Goal: Task Accomplishment & Management: Manage account settings

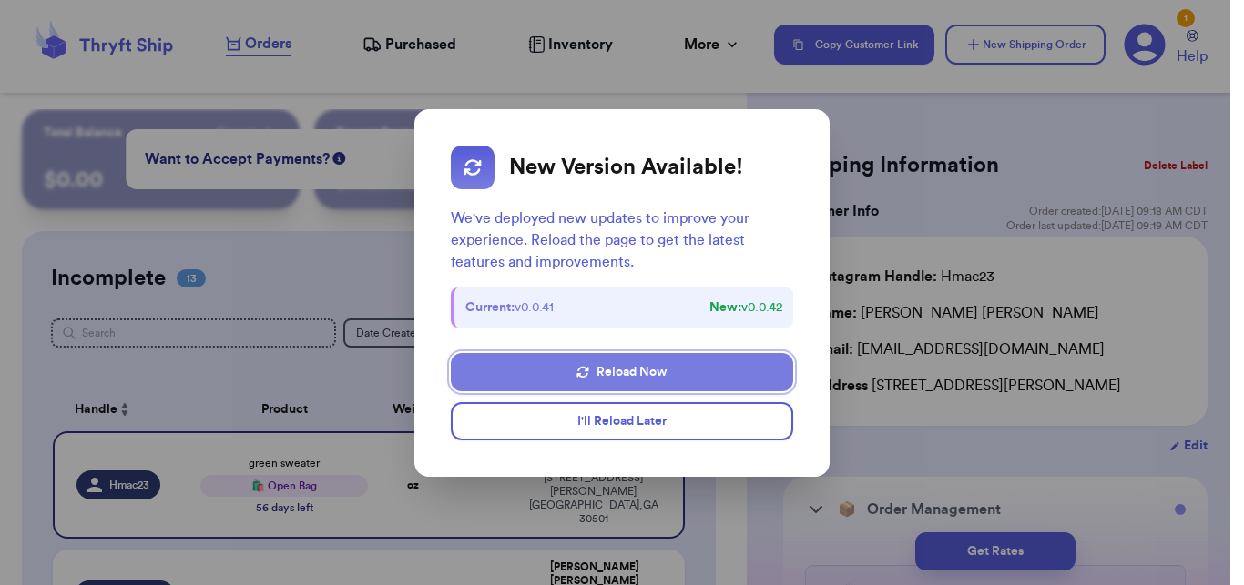
click at [669, 367] on button "Reload Now" at bounding box center [621, 372] width 341 height 38
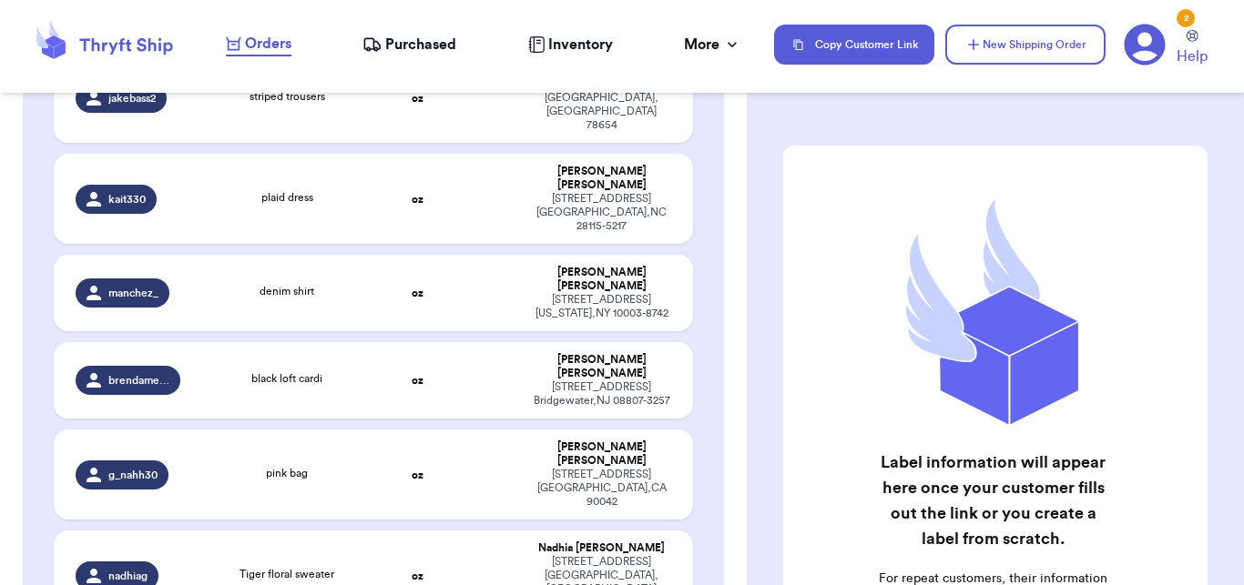
scroll to position [597, 0]
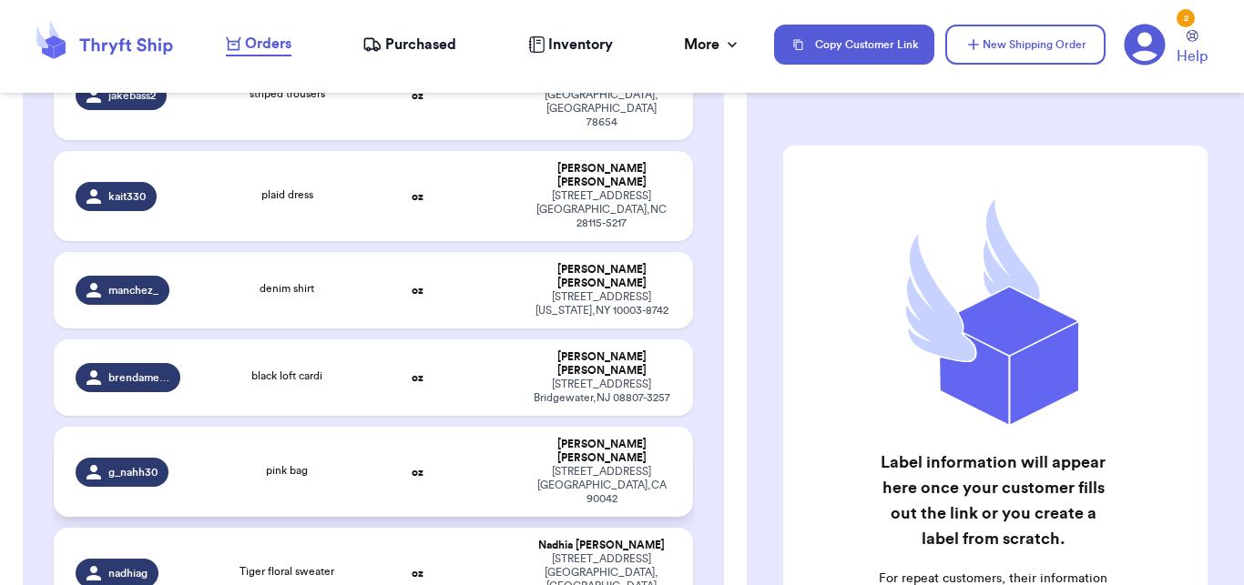
click at [386, 427] on td "oz" at bounding box center [417, 472] width 69 height 90
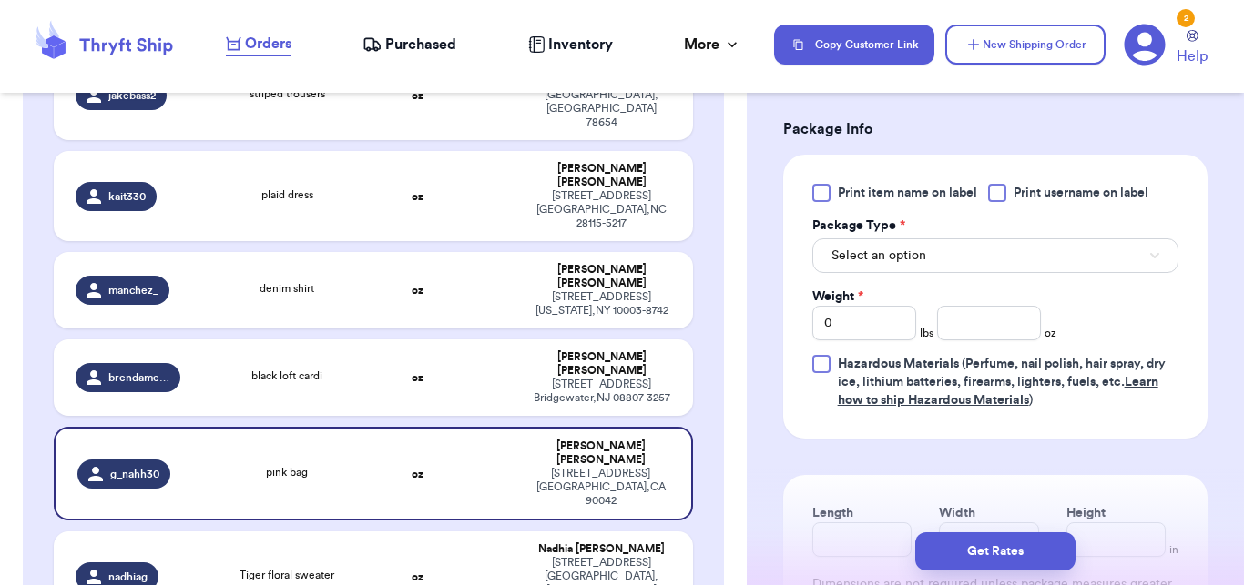
scroll to position [854, 0]
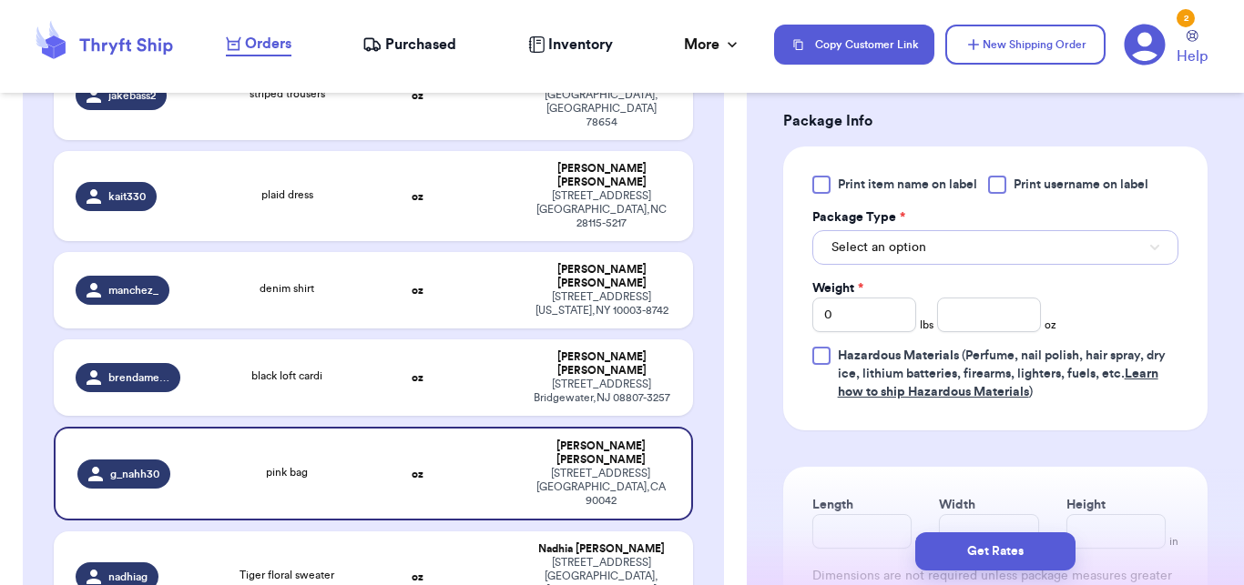
click at [994, 258] on button "Select an option" at bounding box center [995, 247] width 366 height 35
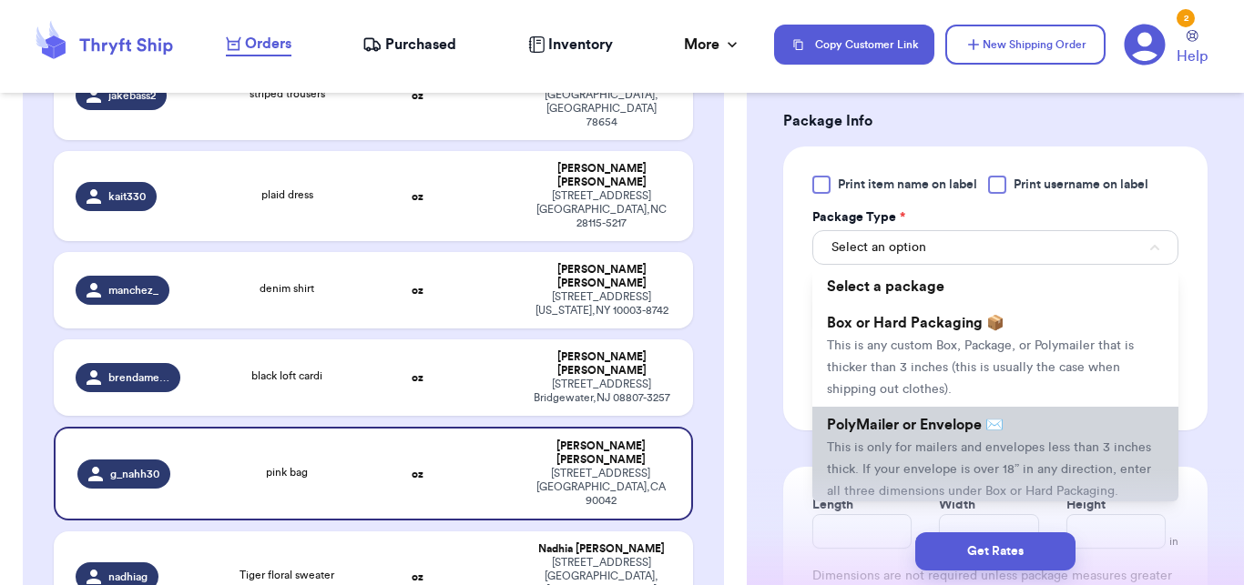
click at [945, 432] on span "PolyMailer or Envelope ✉️" at bounding box center [915, 425] width 177 height 15
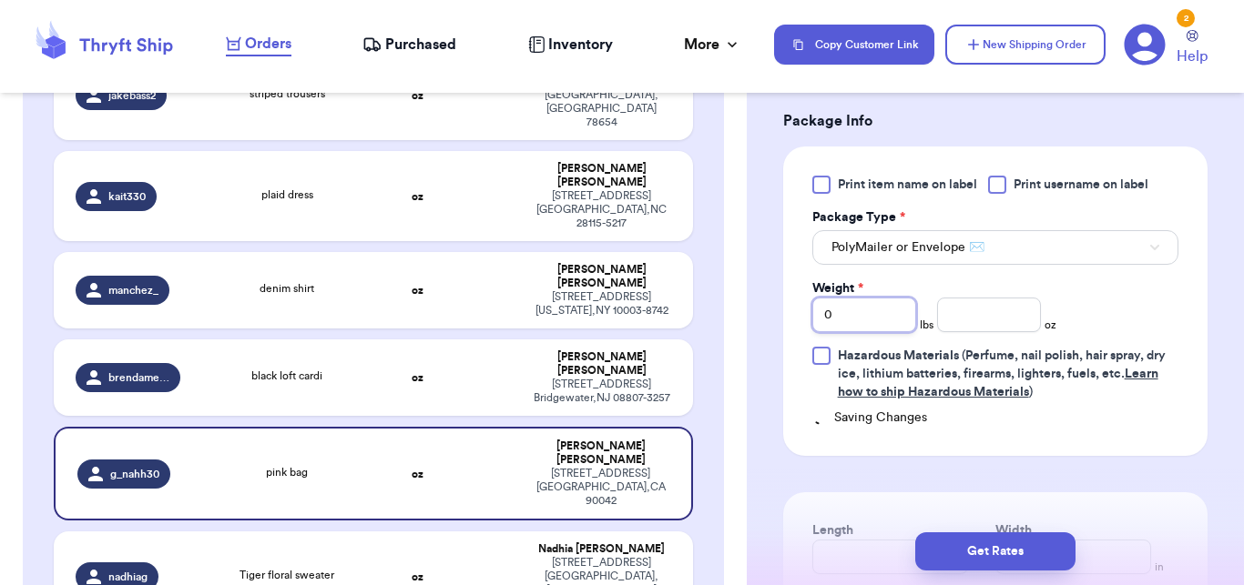
click at [859, 332] on input "0" at bounding box center [864, 315] width 104 height 35
type input "0"
type input "2"
click at [944, 332] on input "number" at bounding box center [989, 315] width 104 height 35
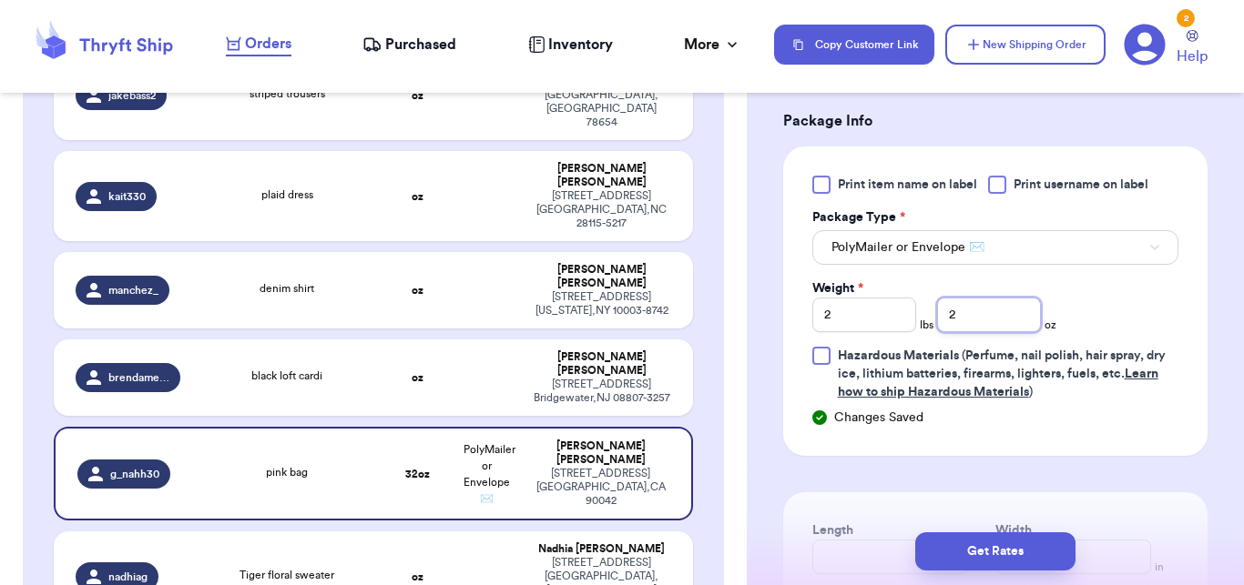
type input "2"
click at [979, 574] on div "Get Rates" at bounding box center [995, 551] width 497 height 67
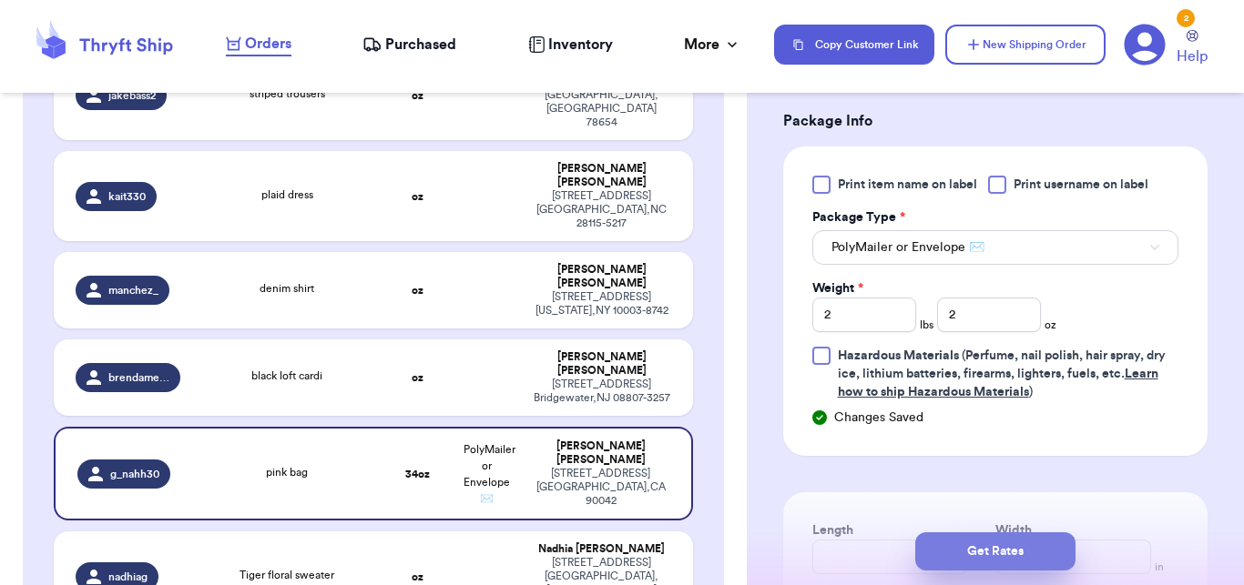
click at [978, 559] on button "Get Rates" at bounding box center [995, 552] width 160 height 38
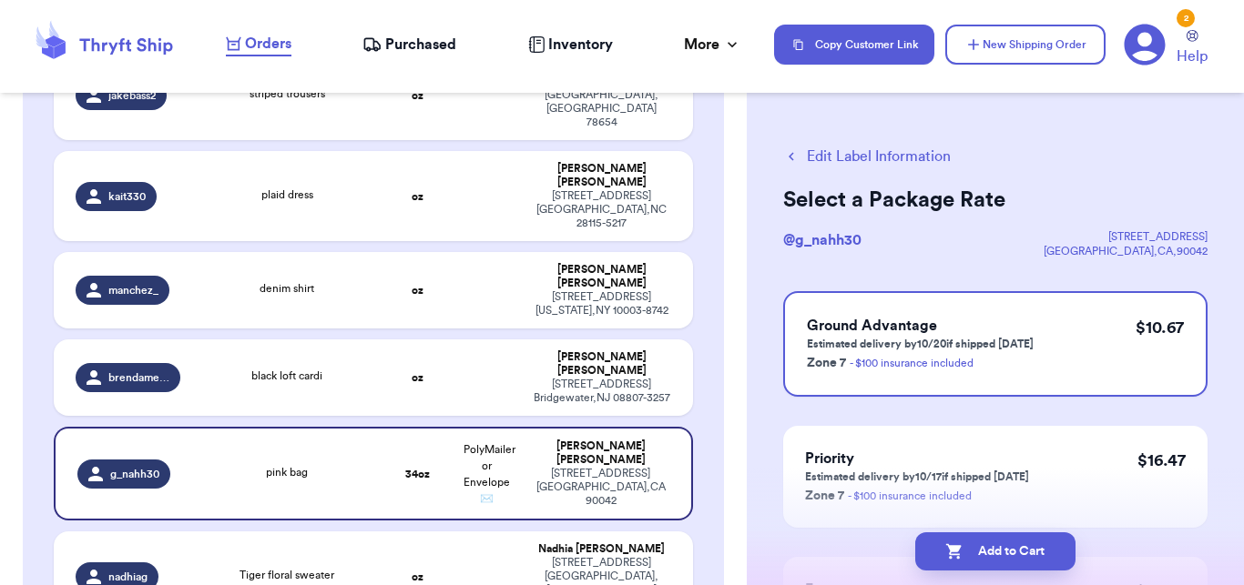
click at [978, 559] on button "Add to Cart" at bounding box center [995, 552] width 160 height 38
checkbox input "true"
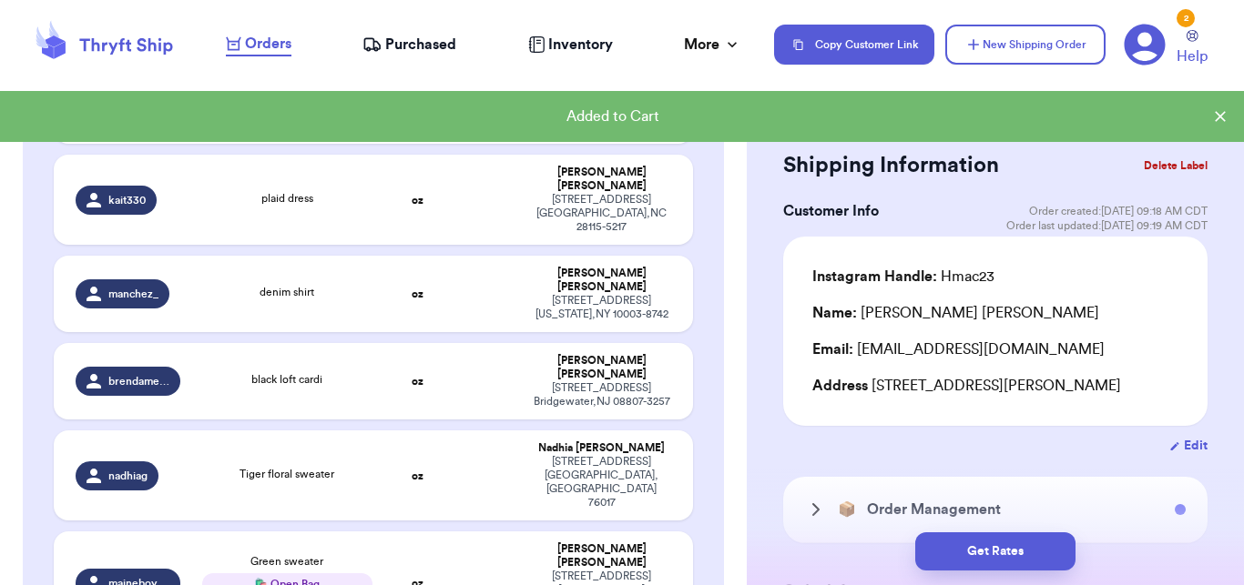
scroll to position [601, 0]
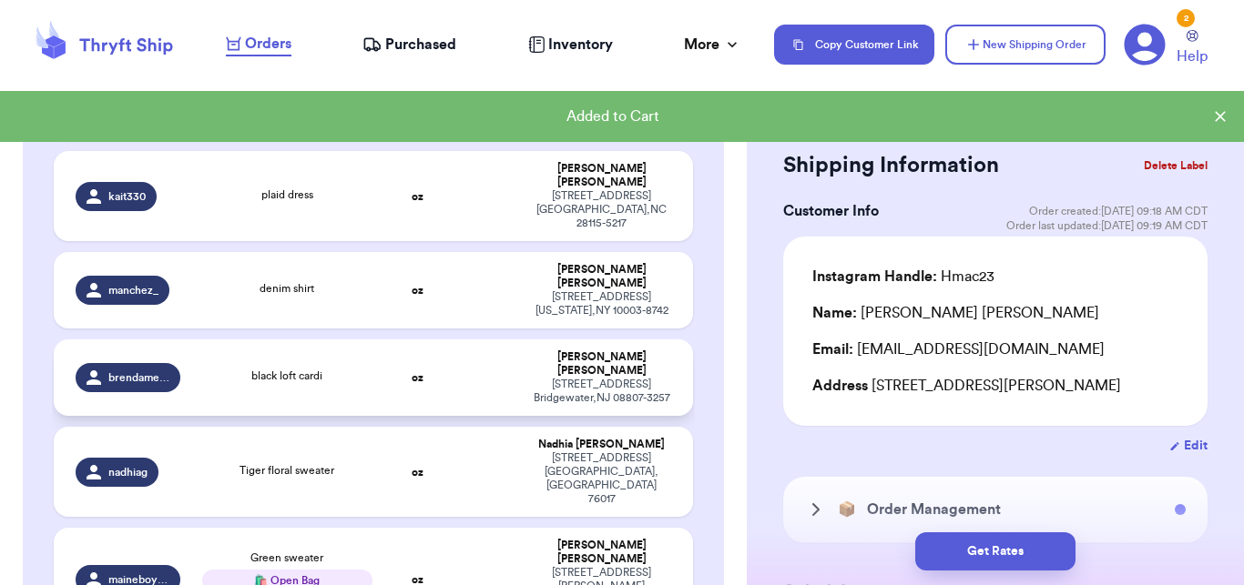
click at [293, 371] on span "black loft cardi" at bounding box center [286, 376] width 71 height 11
type input "black loft cardi"
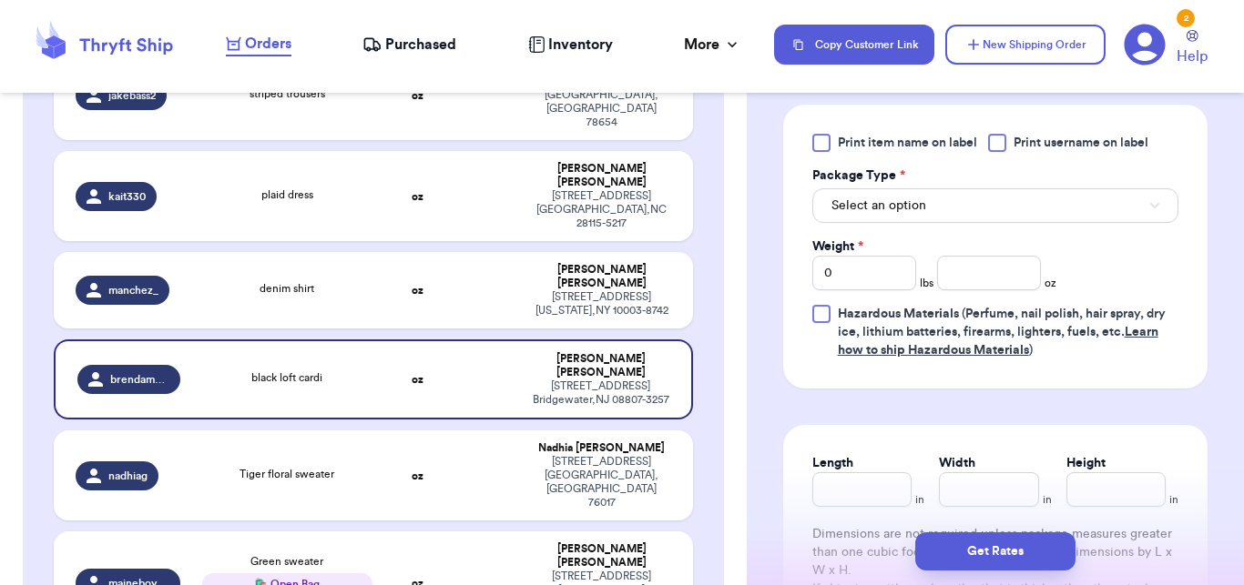
scroll to position [932, 0]
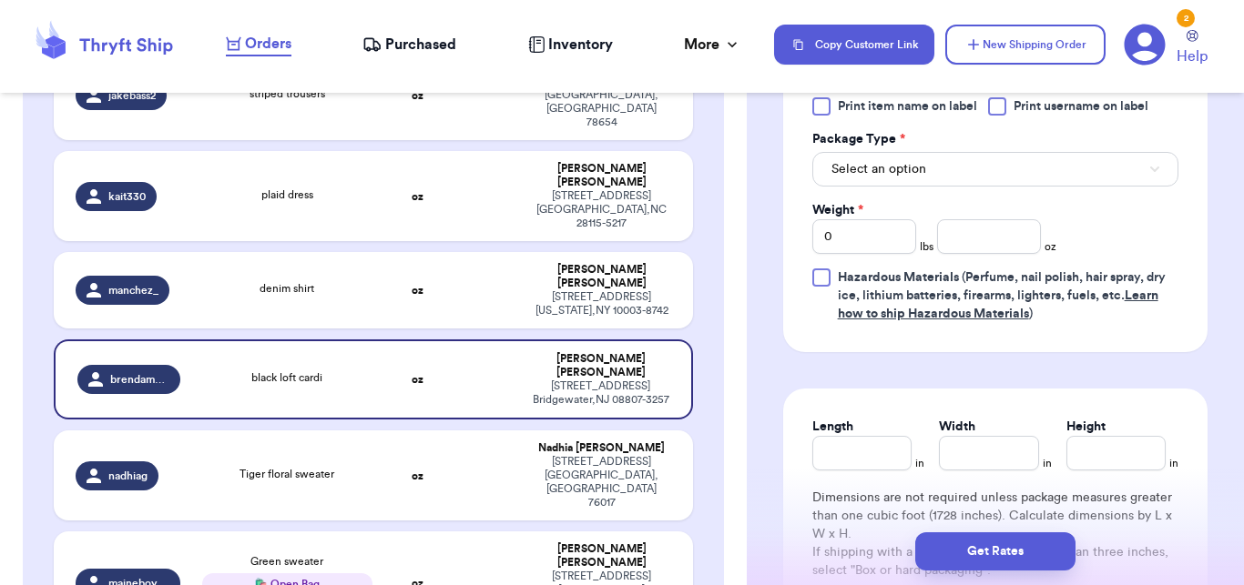
click at [958, 189] on div "Print item name on label Print username on label Package Type * Select an optio…" at bounding box center [995, 210] width 366 height 226
click at [963, 174] on button "Select an option" at bounding box center [995, 169] width 366 height 35
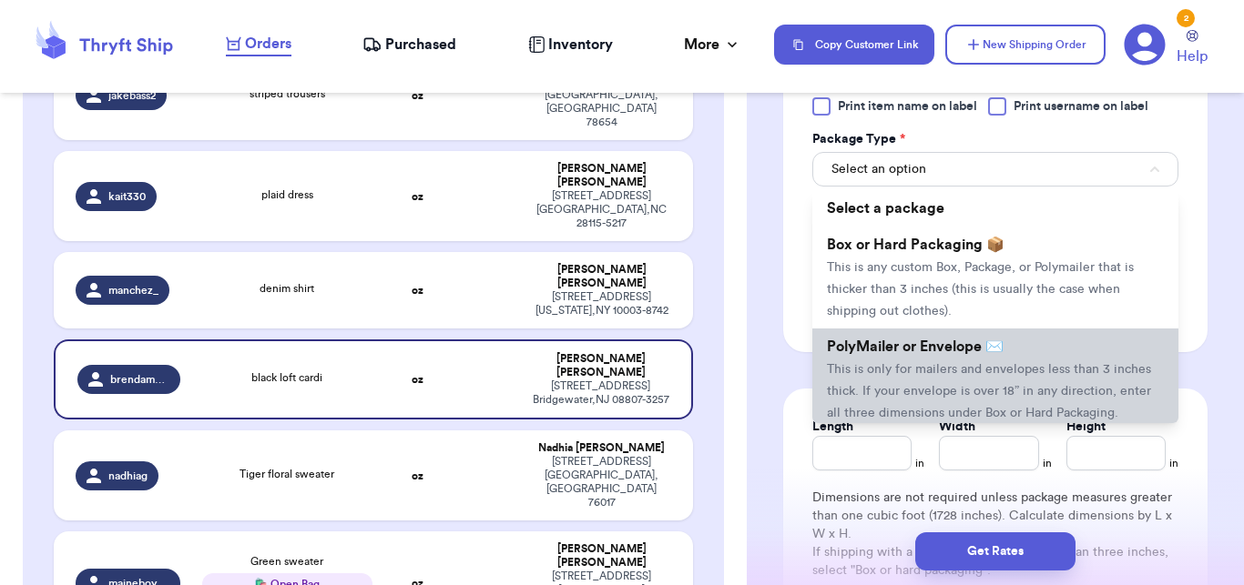
click at [952, 349] on span "PolyMailer or Envelope ✉️" at bounding box center [915, 347] width 177 height 15
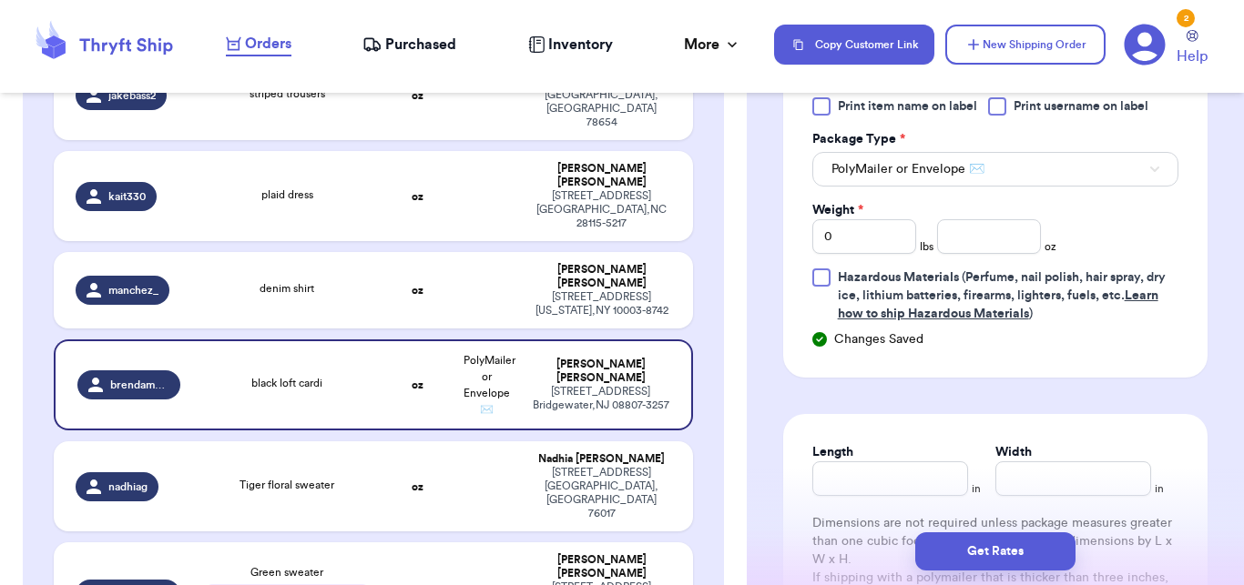
click at [965, 216] on div "Weight * 0 lbs oz" at bounding box center [934, 227] width 244 height 53
click at [972, 237] on input "number" at bounding box center [989, 236] width 104 height 35
type input "12"
click at [991, 560] on button "Get Rates" at bounding box center [995, 552] width 160 height 38
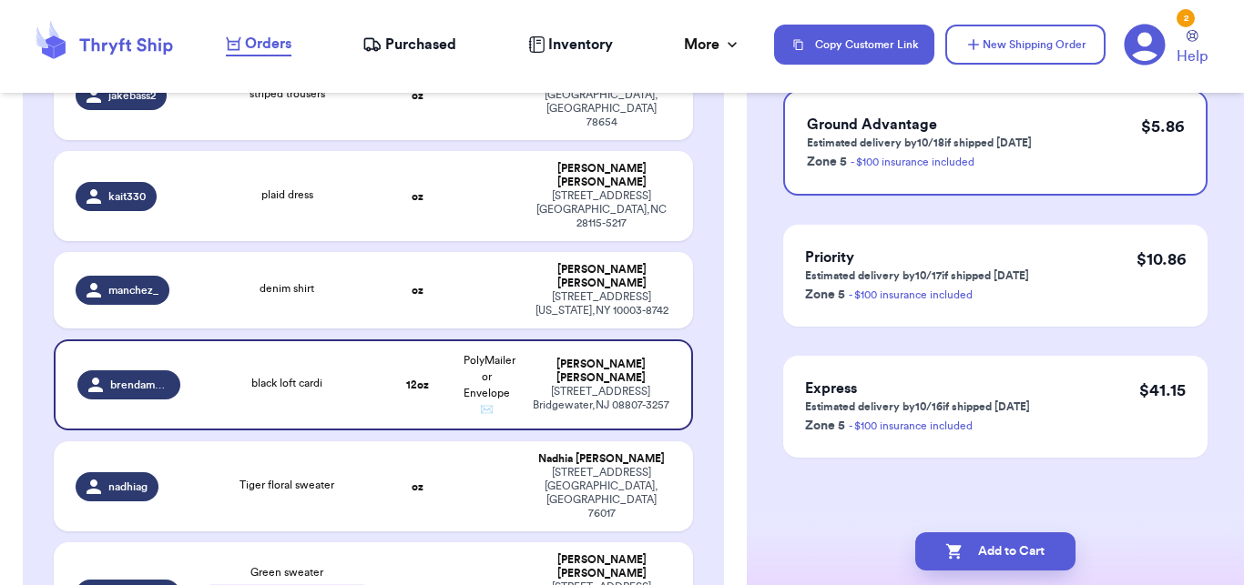
scroll to position [201, 0]
click at [987, 560] on button "Add to Cart" at bounding box center [995, 552] width 160 height 38
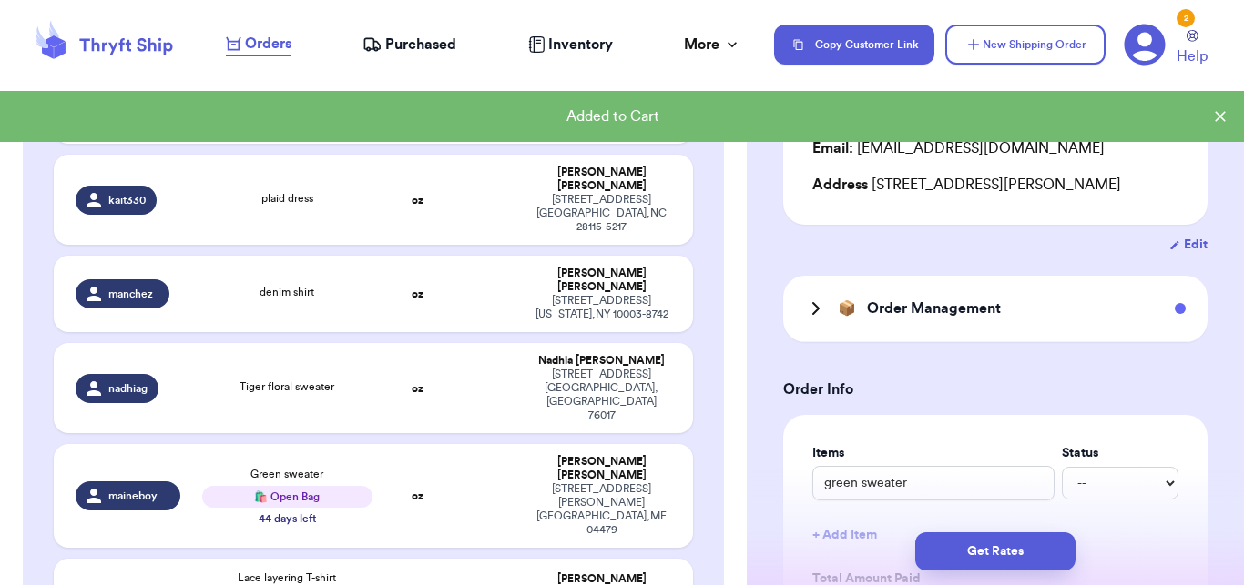
checkbox input "true"
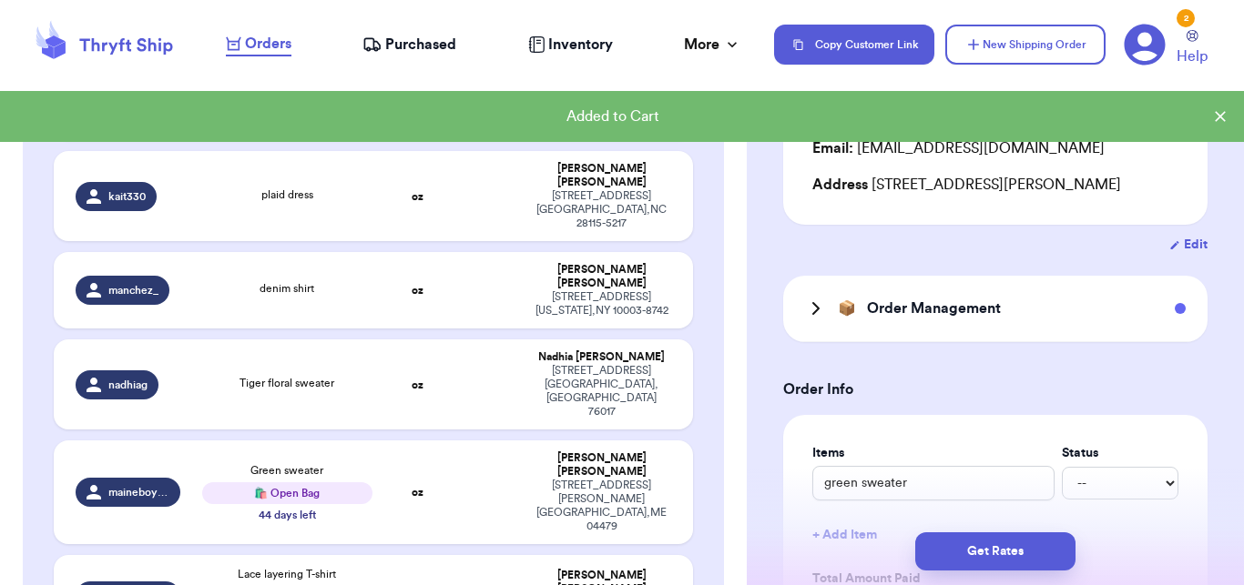
drag, startPoint x: 727, startPoint y: 285, endPoint x: 752, endPoint y: 215, distance: 74.3
click at [747, 215] on div "Customer Link New Order Total Balance Payout $ 0.00 Recent Payments View all @ …" at bounding box center [373, 458] width 747 height 1900
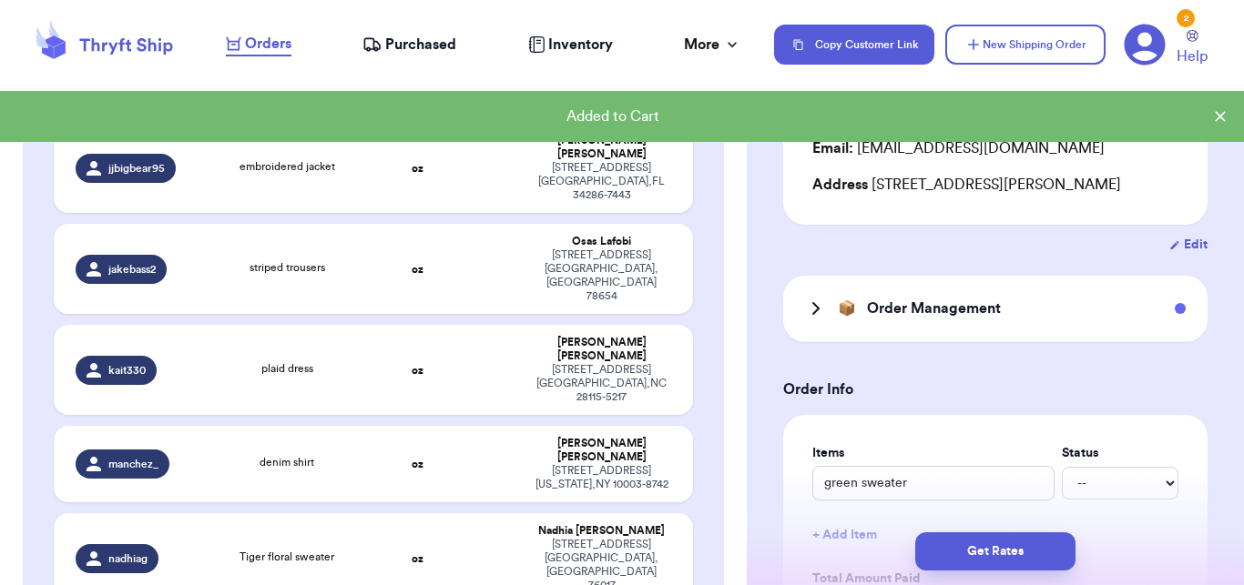
scroll to position [407, 0]
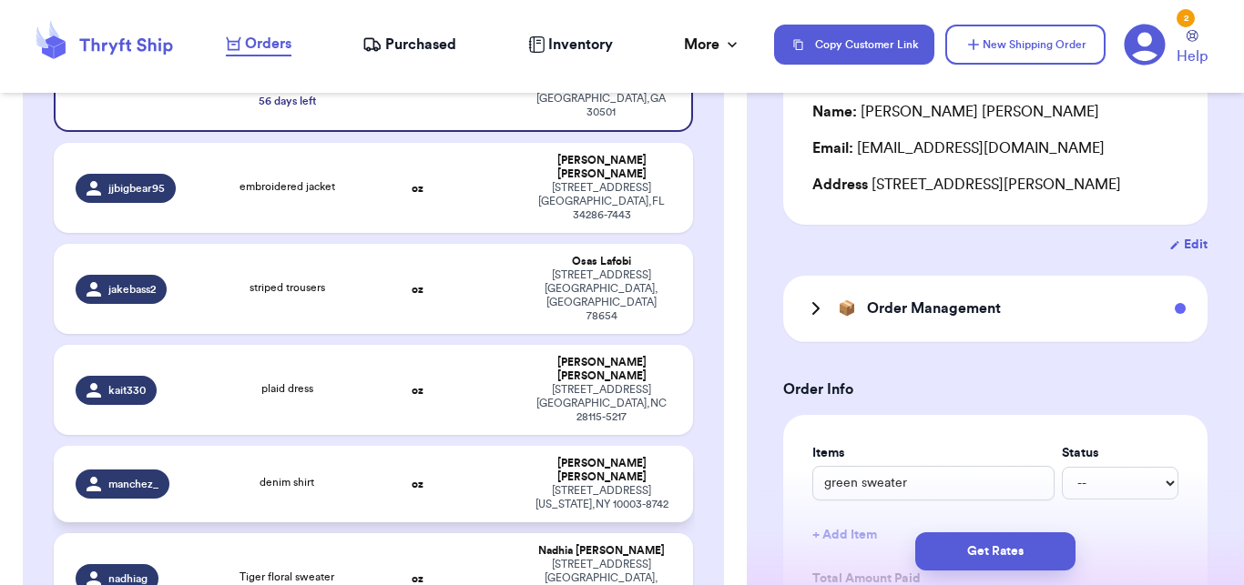
click at [452, 446] on td at bounding box center [486, 484] width 69 height 76
type input "denim shirt"
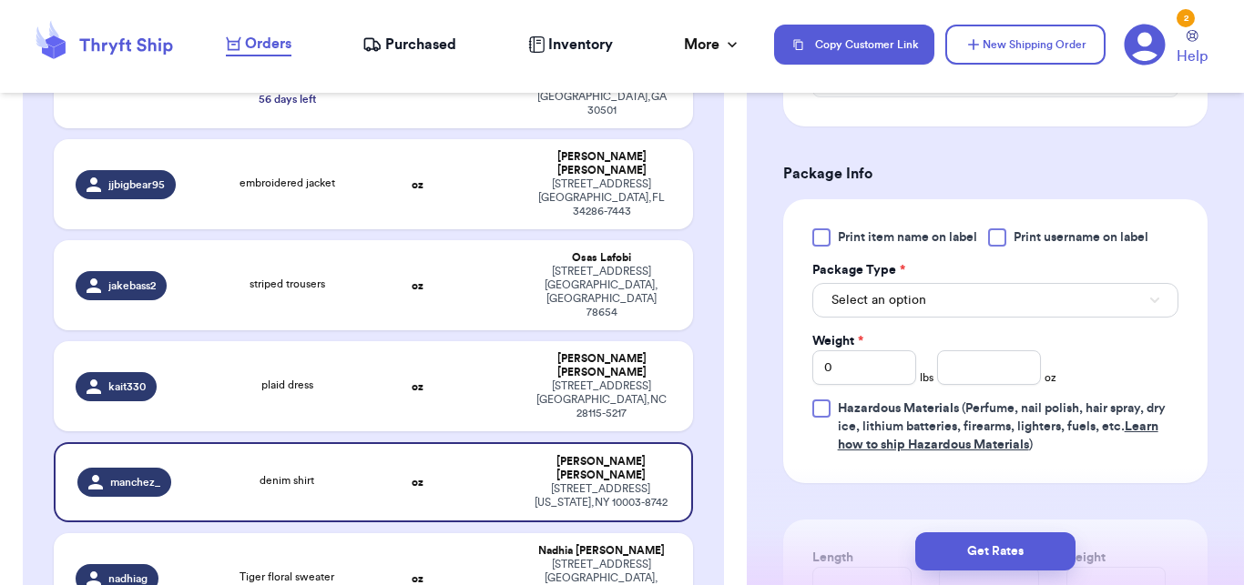
scroll to position [861, 0]
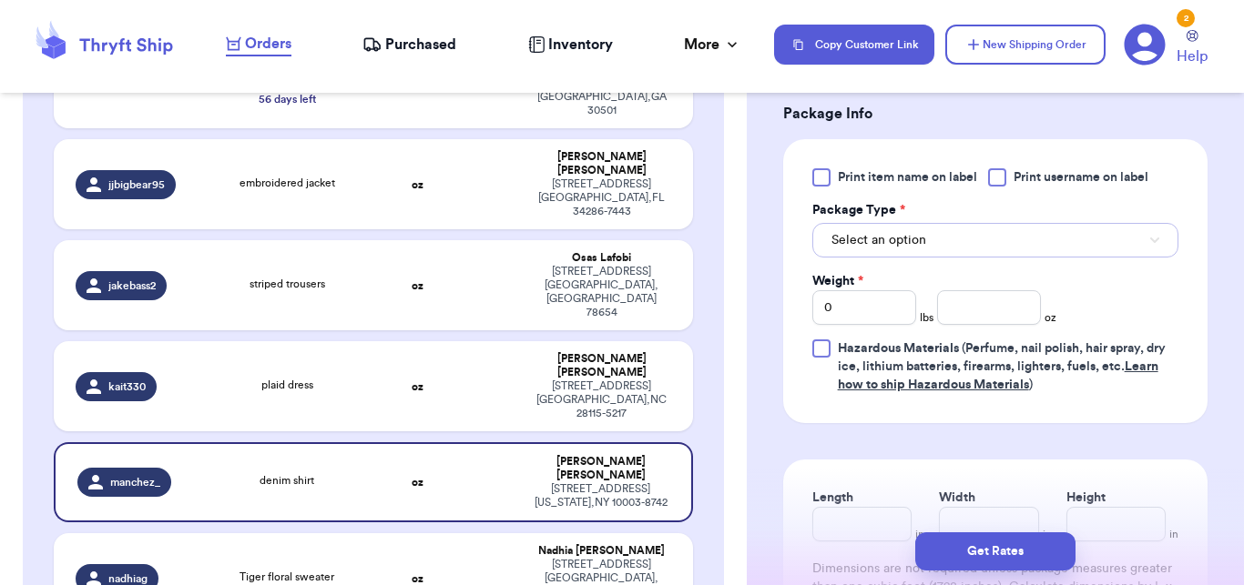
click at [1038, 258] on button "Select an option" at bounding box center [995, 240] width 366 height 35
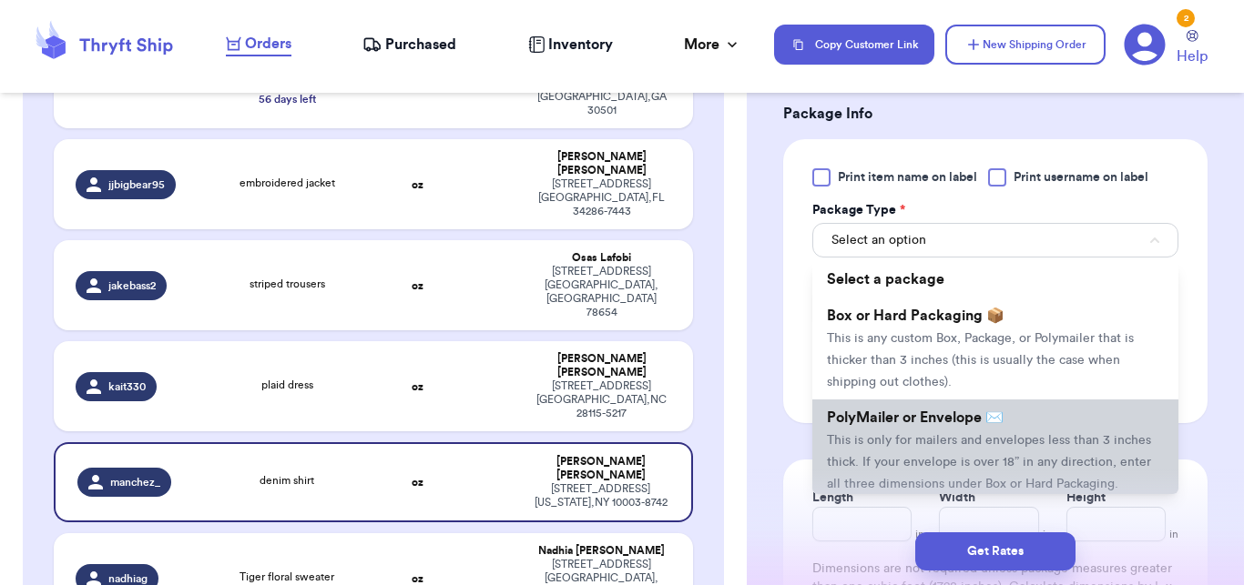
click at [923, 425] on span "PolyMailer or Envelope ✉️" at bounding box center [915, 418] width 177 height 15
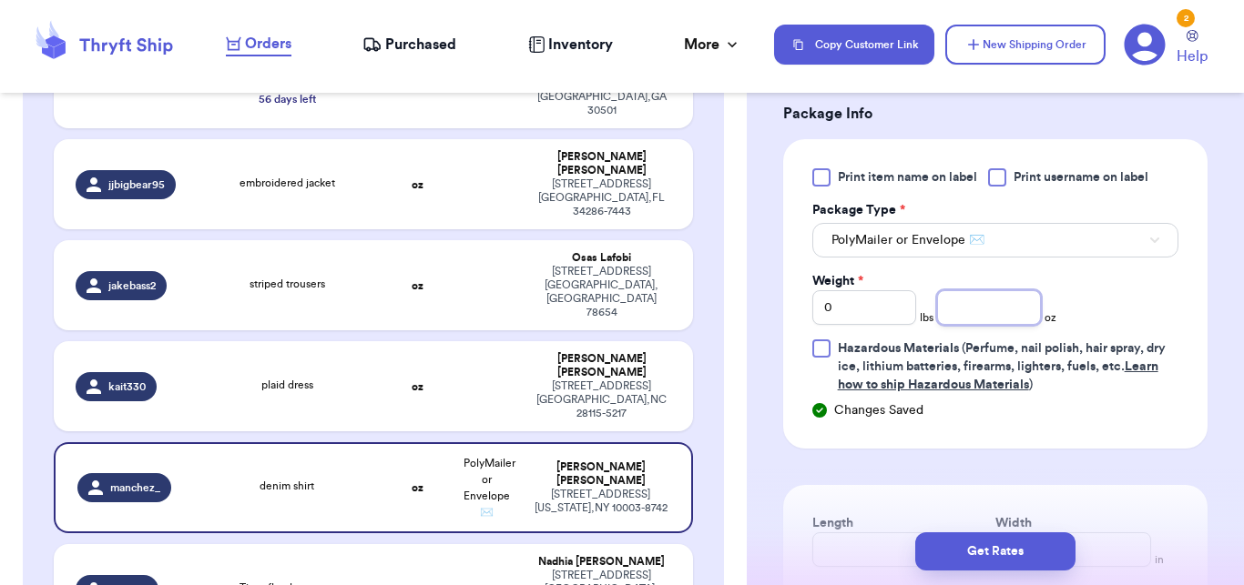
click at [977, 325] on input "number" at bounding box center [989, 307] width 104 height 35
type input "13"
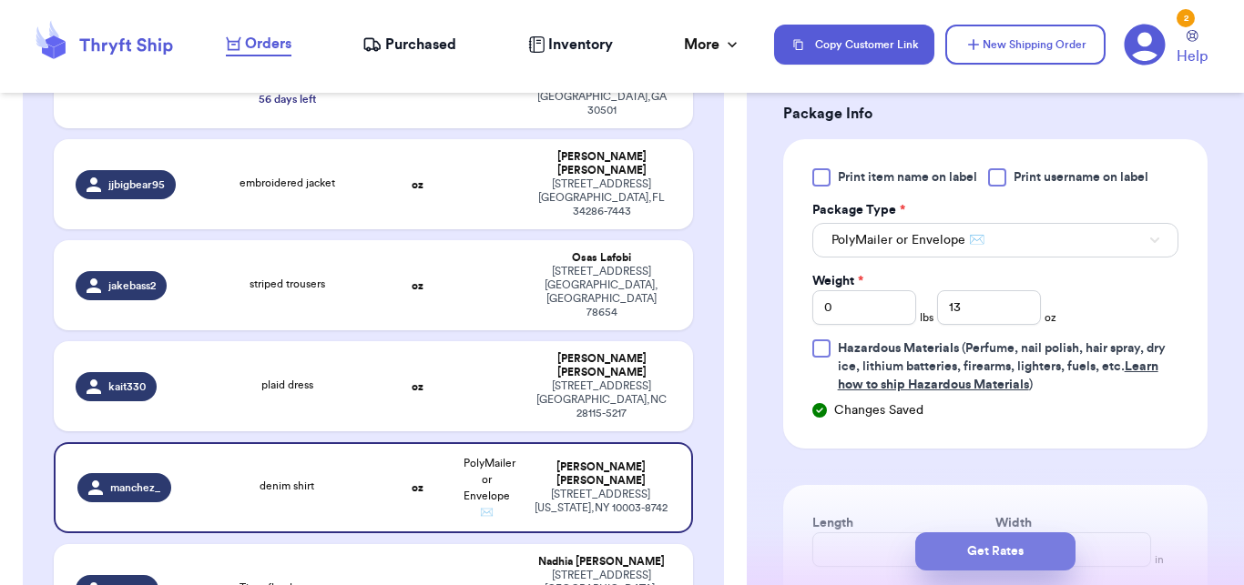
click at [994, 565] on button "Get Rates" at bounding box center [995, 552] width 160 height 38
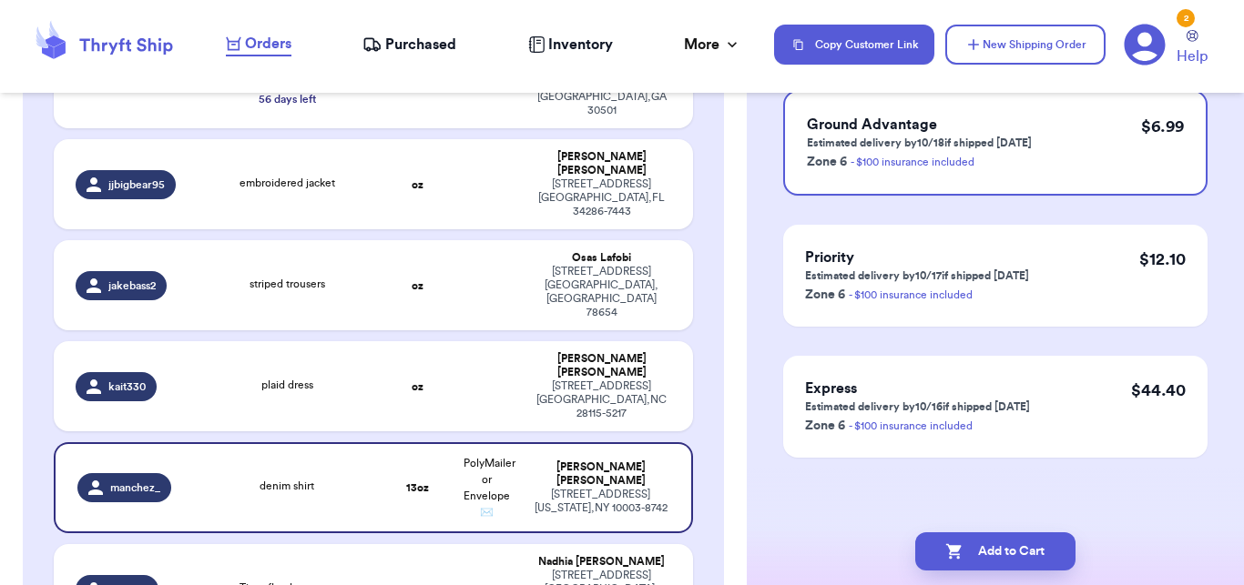
scroll to position [0, 0]
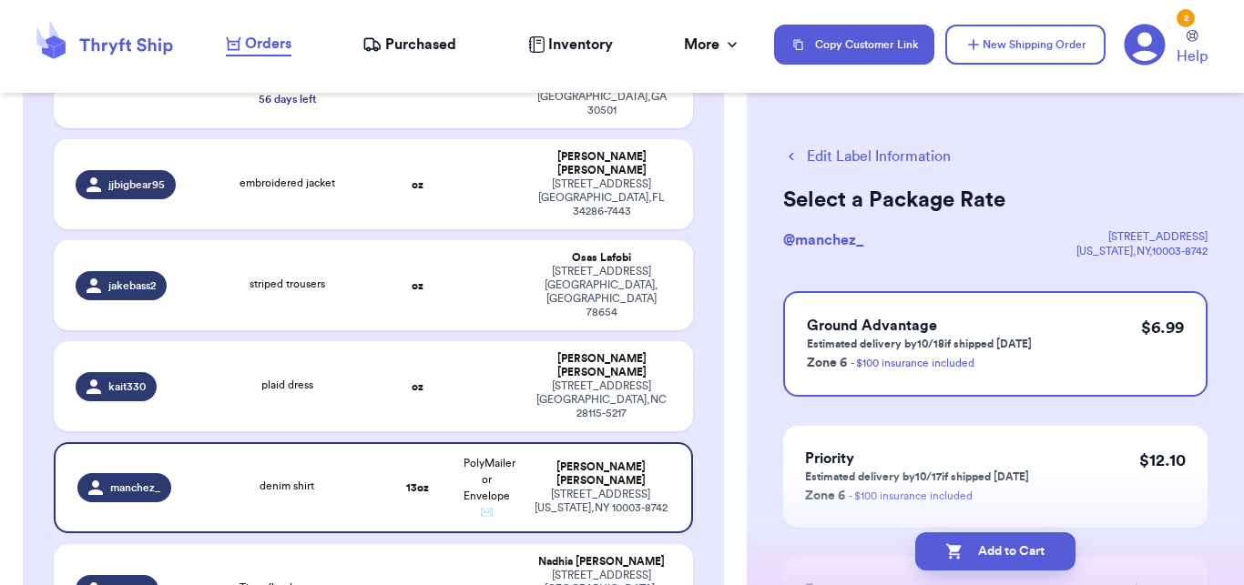
click at [994, 565] on button "Add to Cart" at bounding box center [995, 552] width 160 height 38
checkbox input "true"
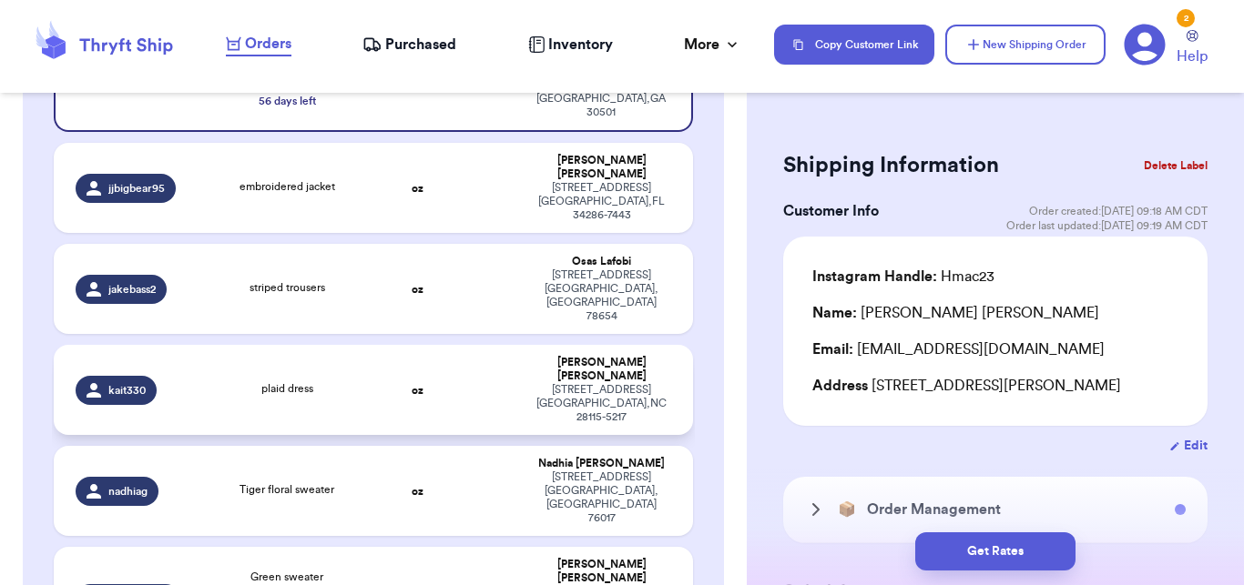
click at [347, 381] on div "plaid dress" at bounding box center [287, 391] width 170 height 20
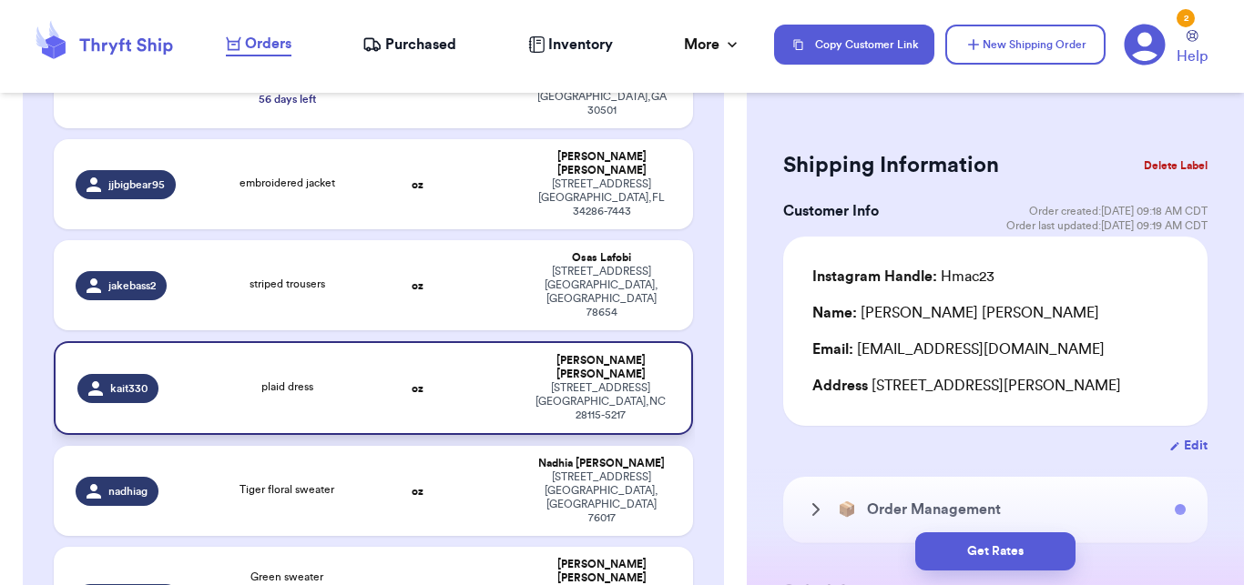
type input "plaid dress"
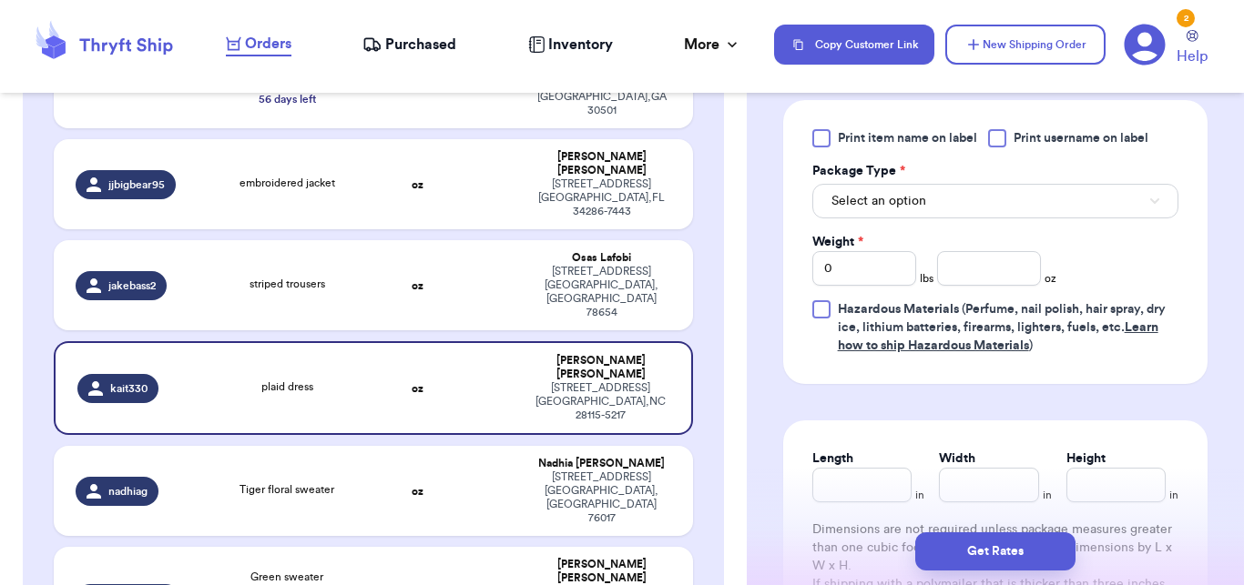
scroll to position [909, 0]
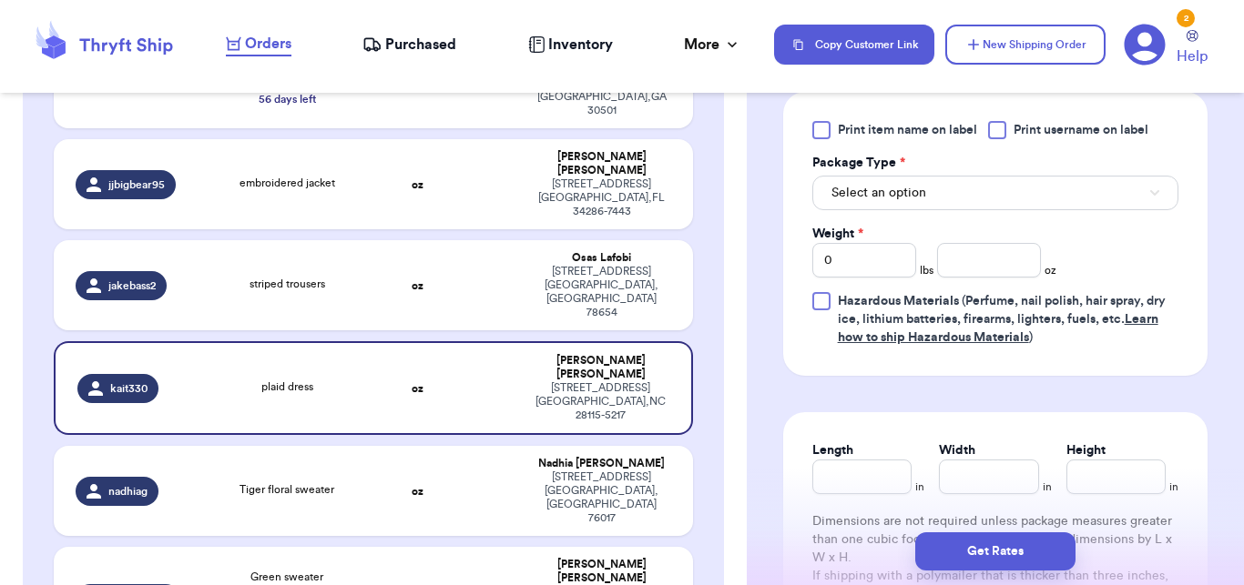
click at [1109, 235] on div "Print item name on label Print username on label Package Type * Select an optio…" at bounding box center [995, 234] width 366 height 226
click at [1099, 210] on button "Select an option" at bounding box center [995, 193] width 366 height 35
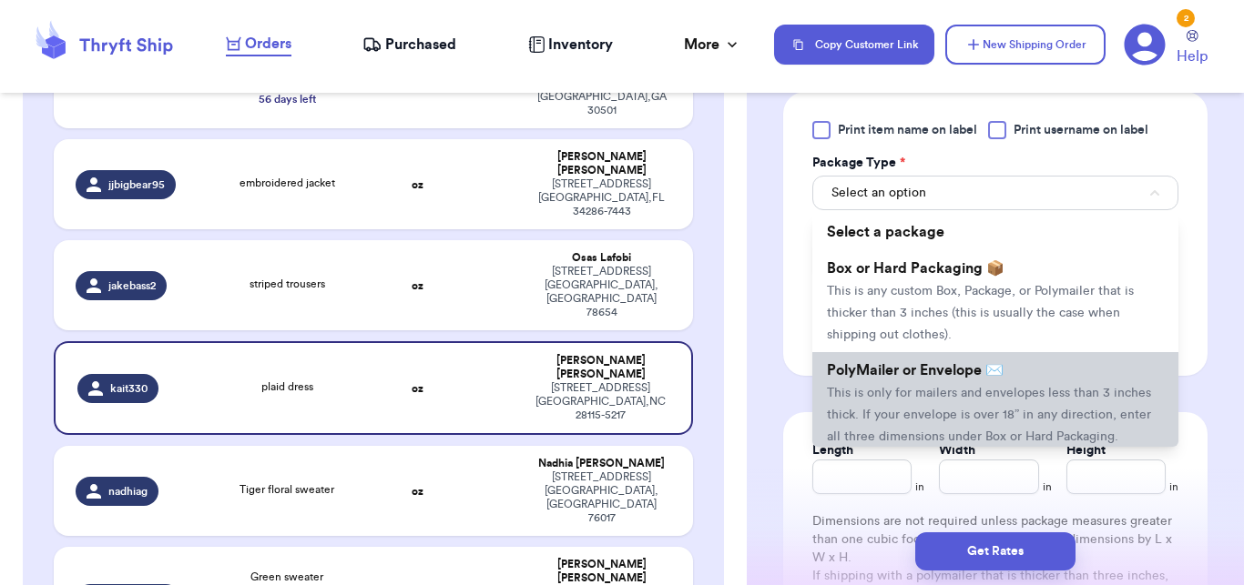
click at [964, 447] on li "PolyMailer or Envelope ✉️ This is only for mailers and envelopes less than 3 in…" at bounding box center [995, 403] width 366 height 102
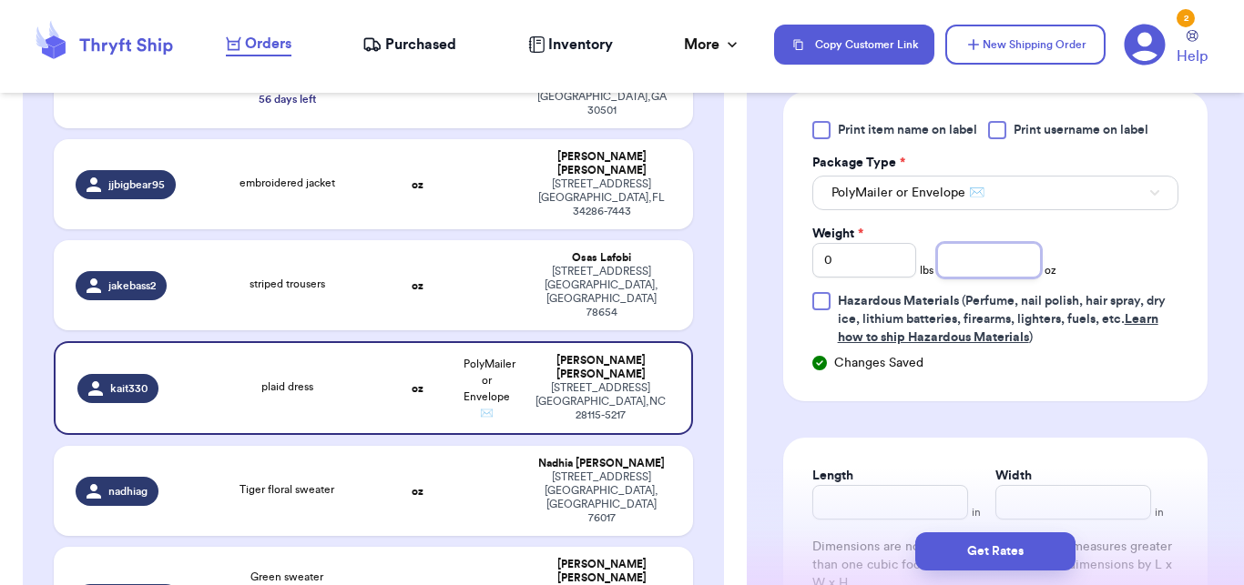
click at [981, 272] on input "number" at bounding box center [989, 260] width 104 height 35
type input "14"
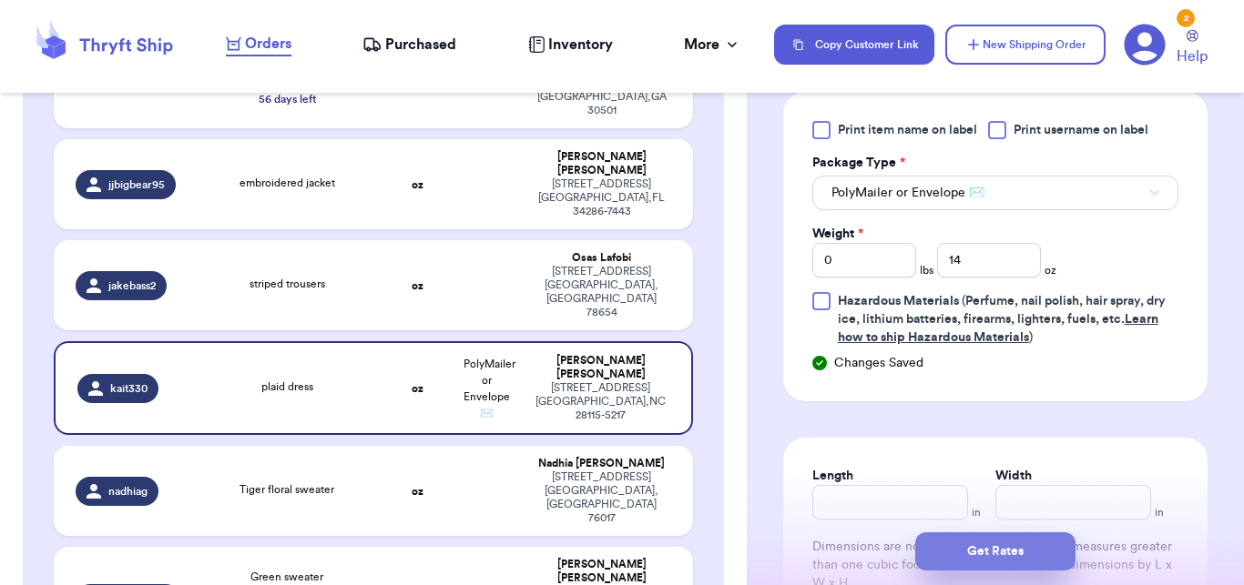
click at [983, 565] on button "Get Rates" at bounding box center [995, 552] width 160 height 38
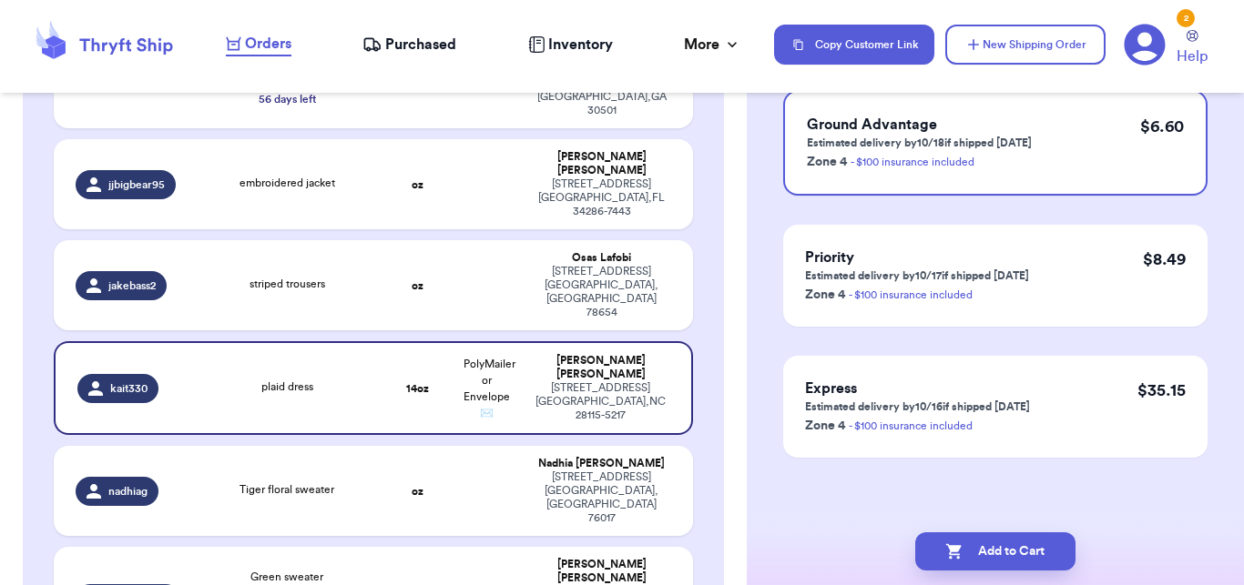
scroll to position [0, 0]
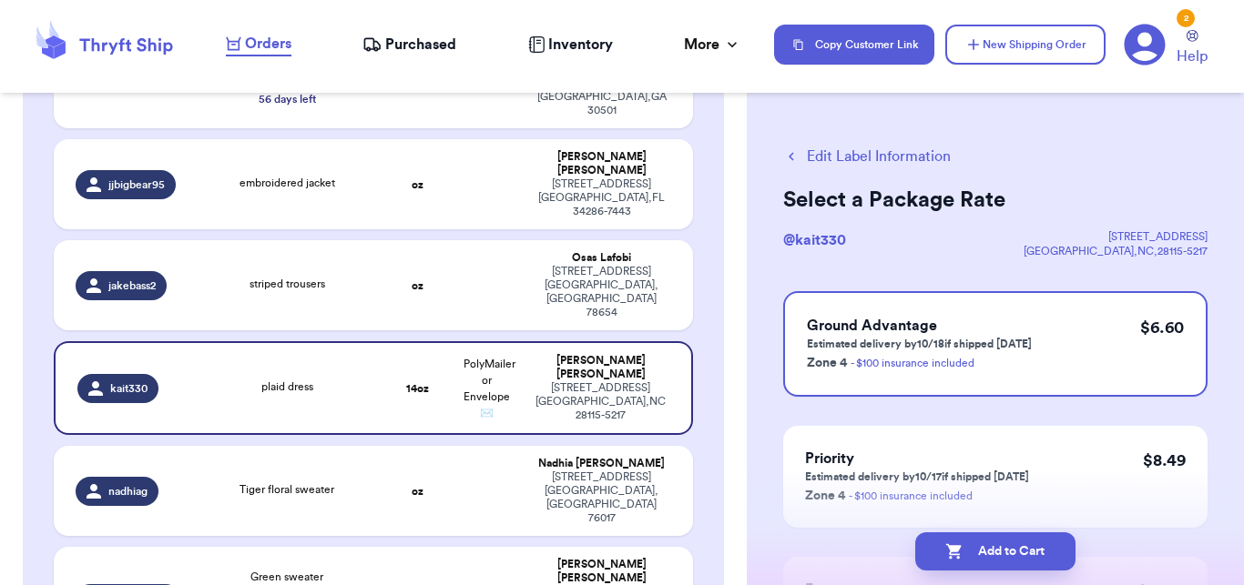
click at [983, 565] on button "Add to Cart" at bounding box center [995, 552] width 160 height 38
checkbox input "true"
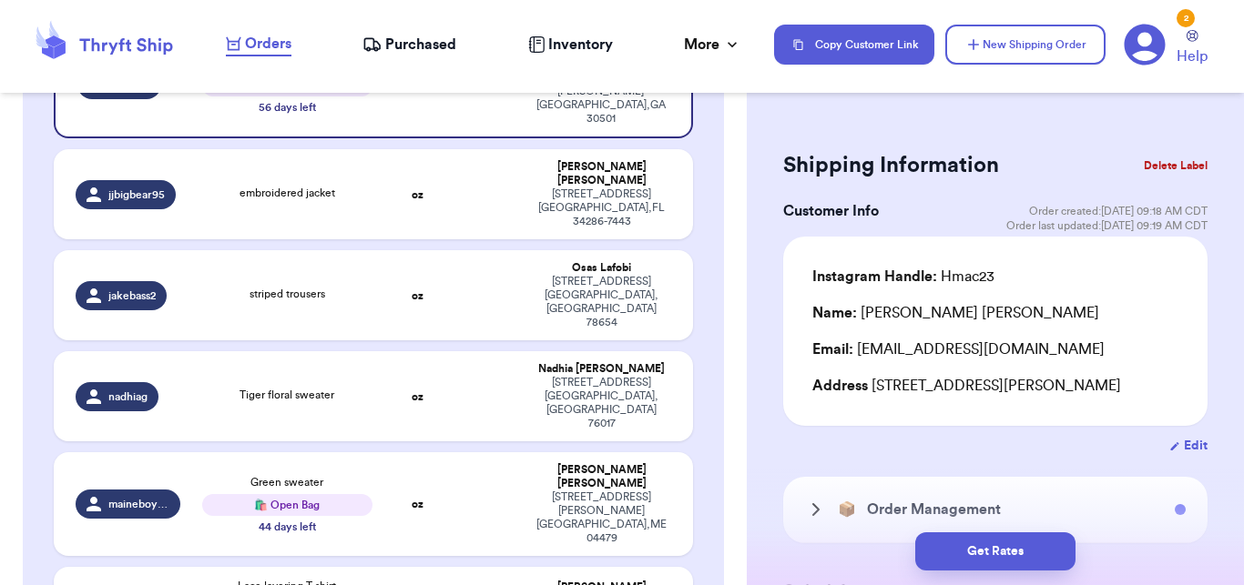
scroll to position [404, 0]
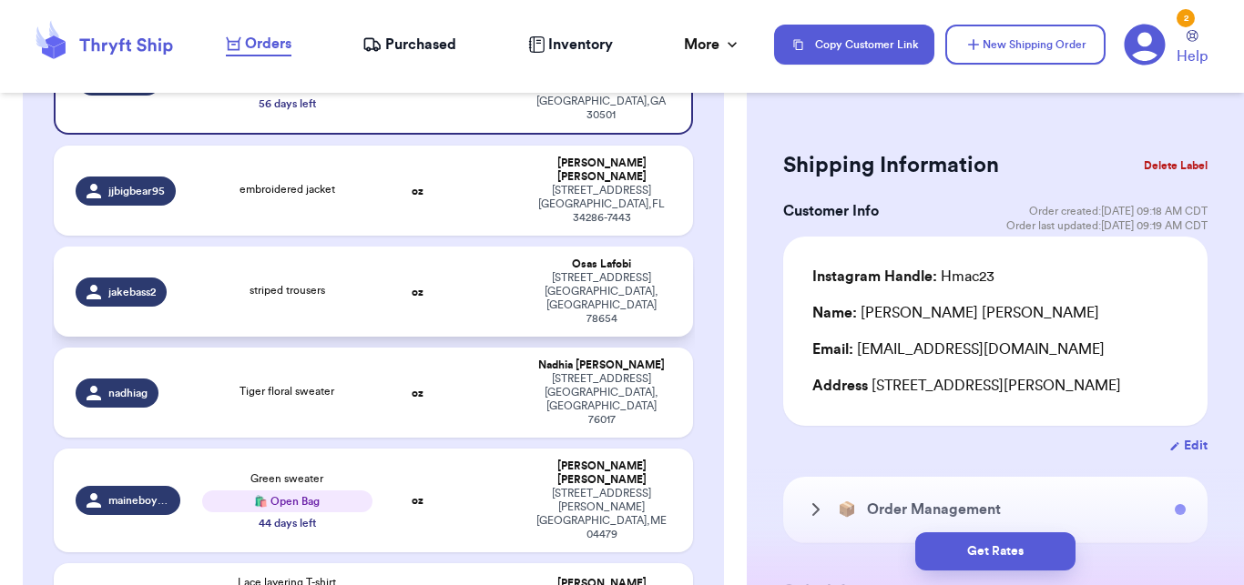
click at [483, 247] on td at bounding box center [486, 292] width 69 height 90
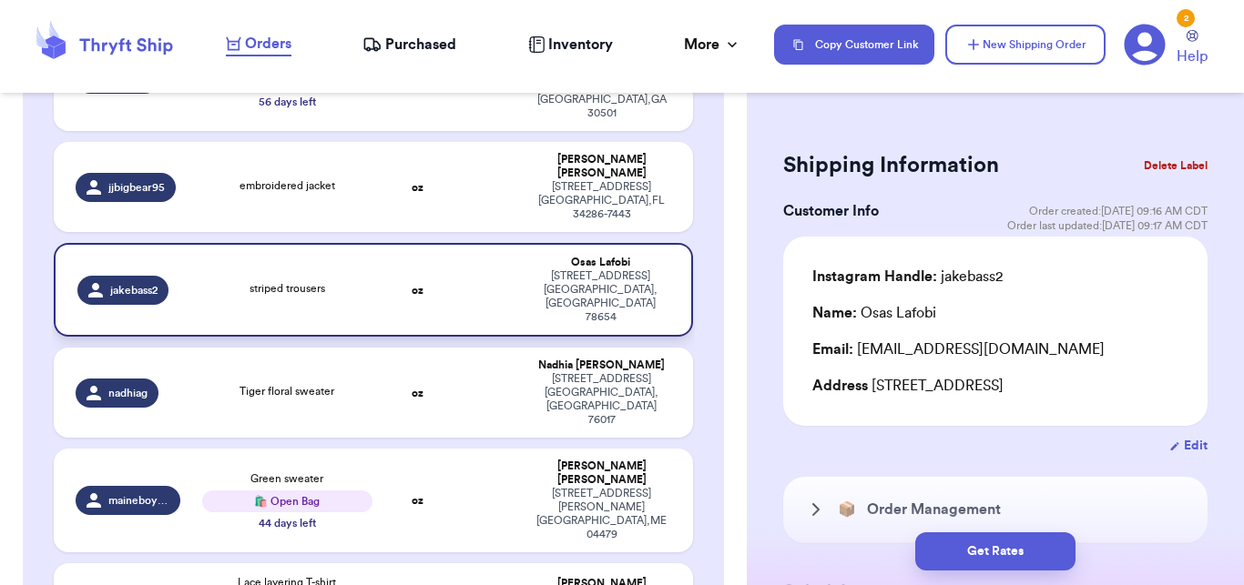
type input "striped trousers"
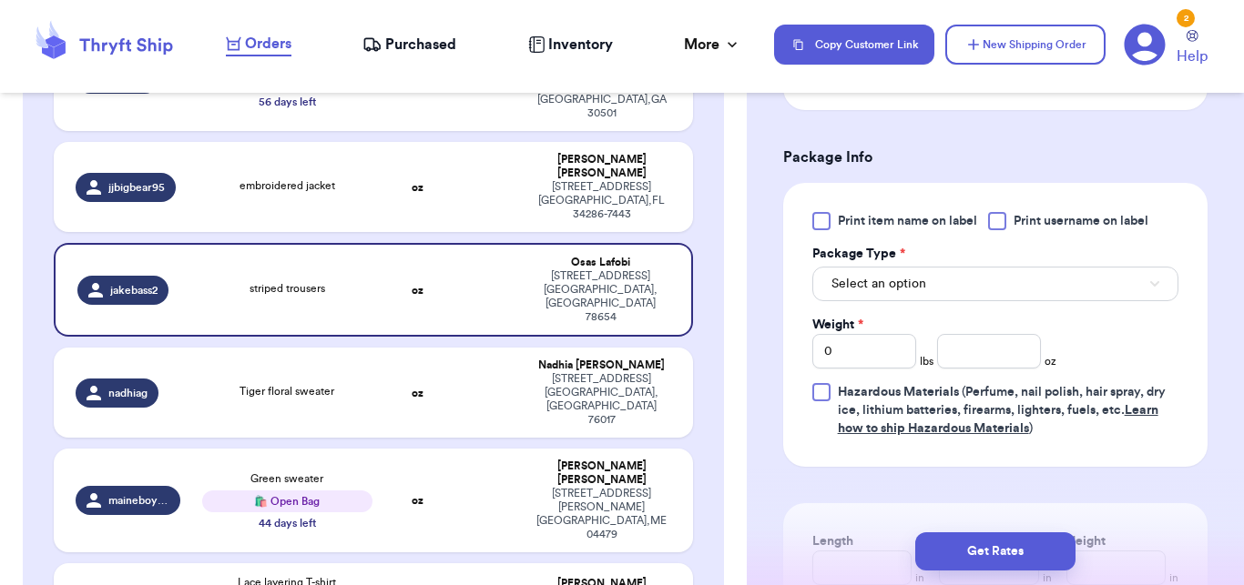
scroll to position [863, 0]
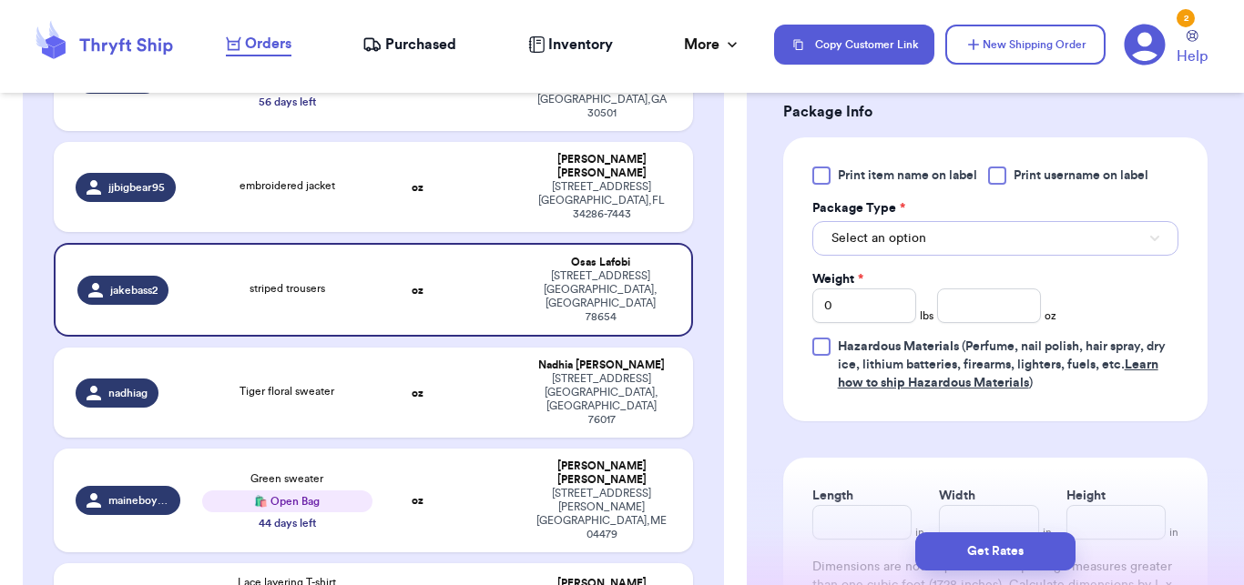
click at [983, 256] on button "Select an option" at bounding box center [995, 238] width 366 height 35
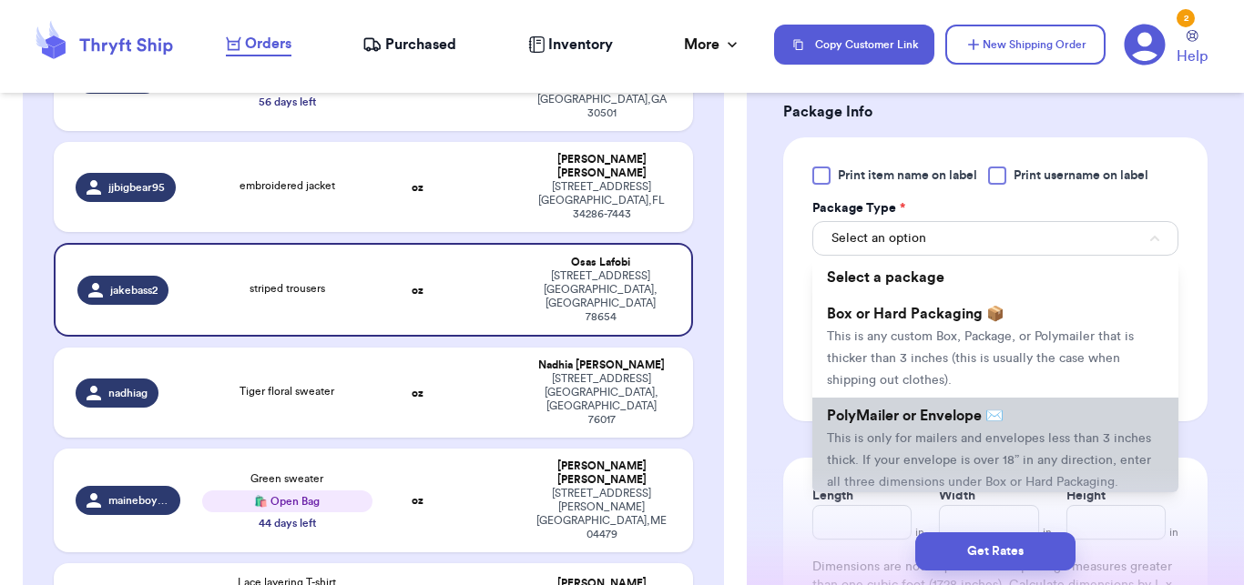
click at [941, 428] on li "PolyMailer or Envelope ✉️ This is only for mailers and envelopes less than 3 in…" at bounding box center [995, 449] width 366 height 102
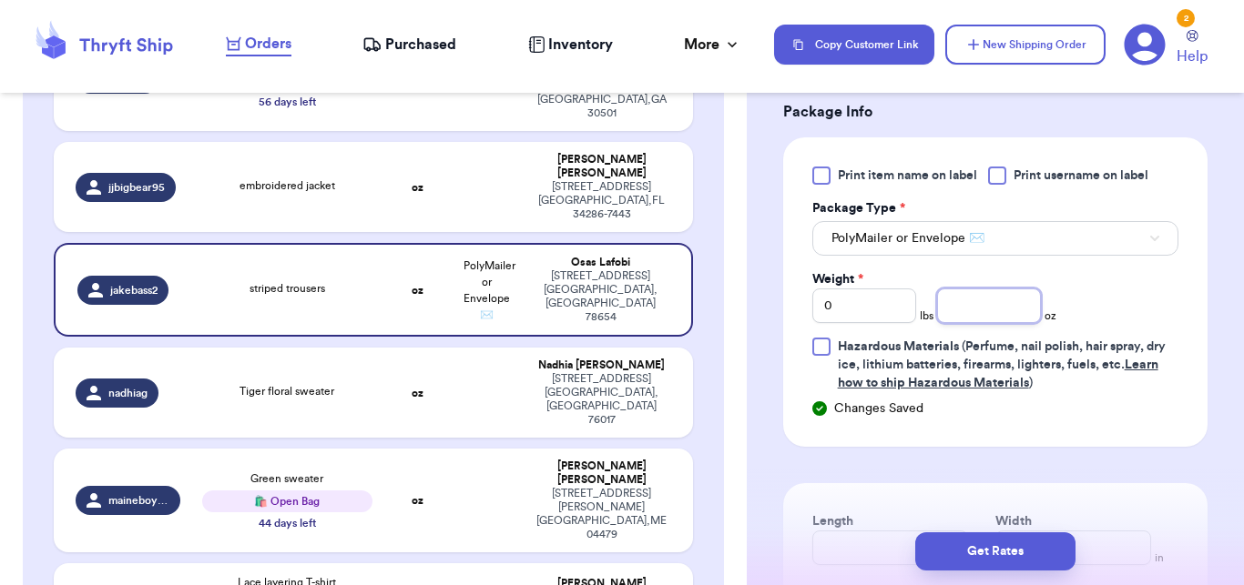
click at [974, 320] on input "number" at bounding box center [989, 306] width 104 height 35
type input "14"
click at [982, 576] on div "Get Rates" at bounding box center [995, 551] width 497 height 67
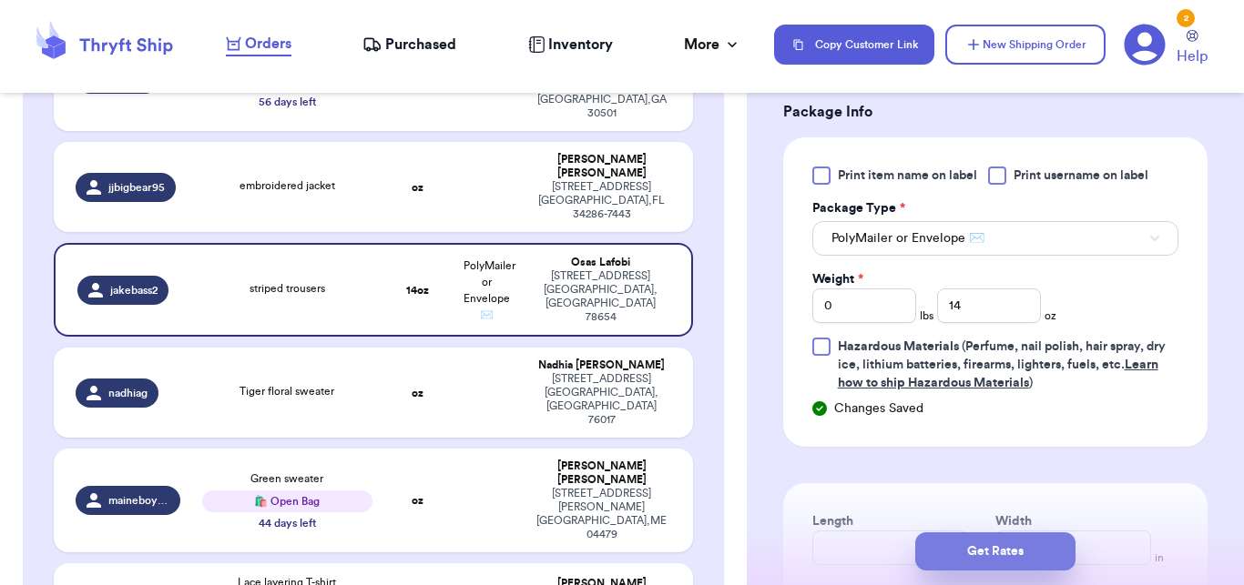
click at [984, 552] on button "Get Rates" at bounding box center [995, 552] width 160 height 38
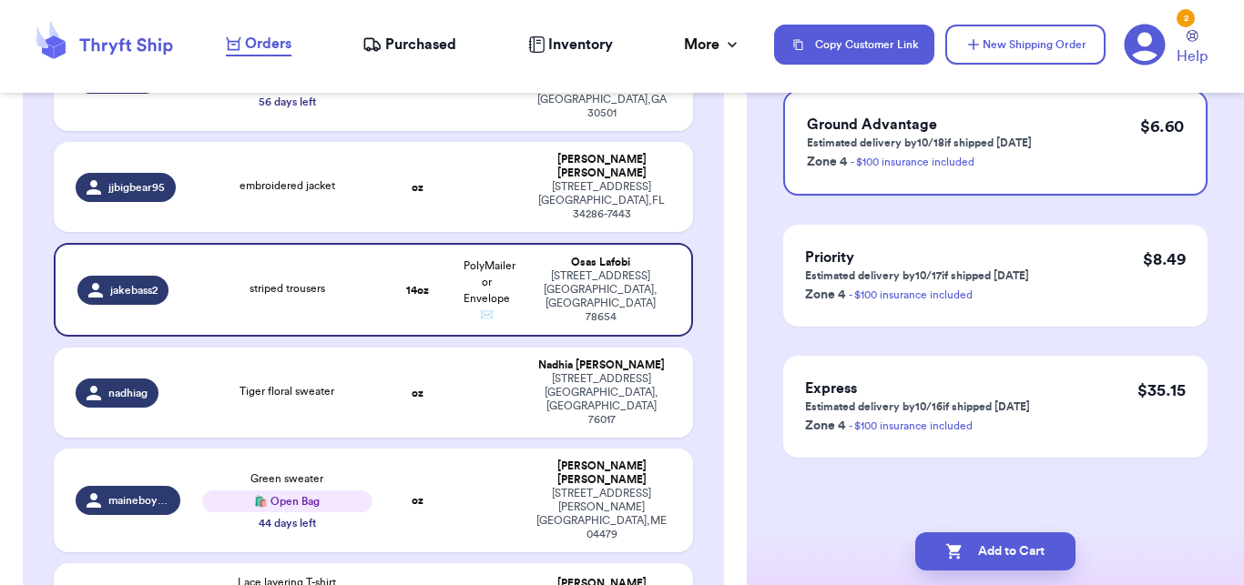
scroll to position [0, 0]
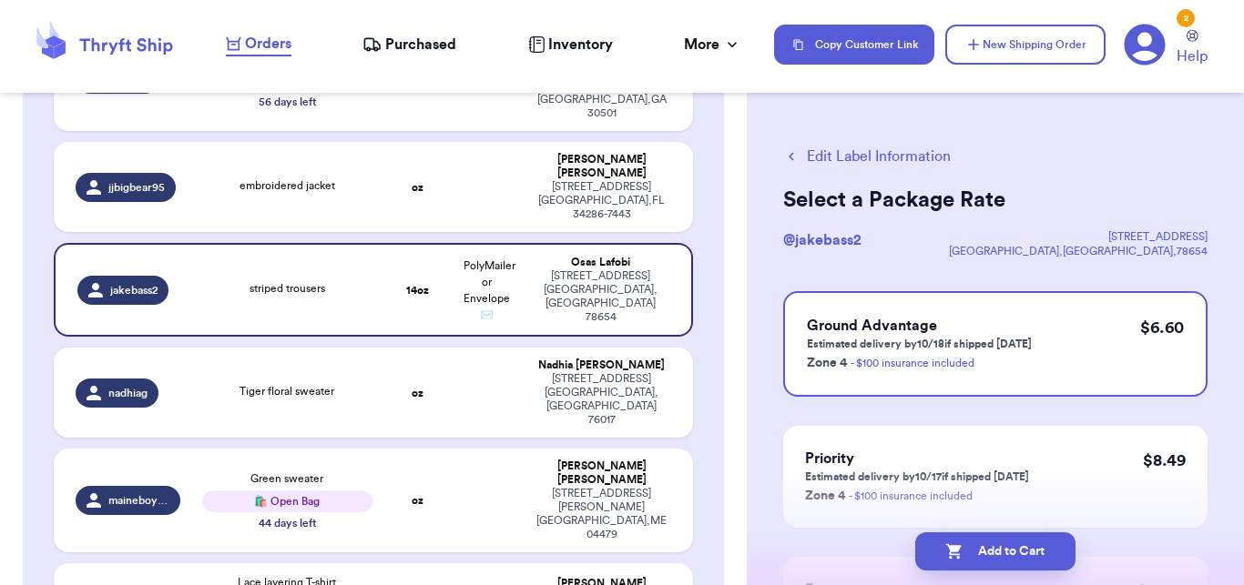
click at [984, 552] on button "Add to Cart" at bounding box center [995, 552] width 160 height 38
checkbox input "true"
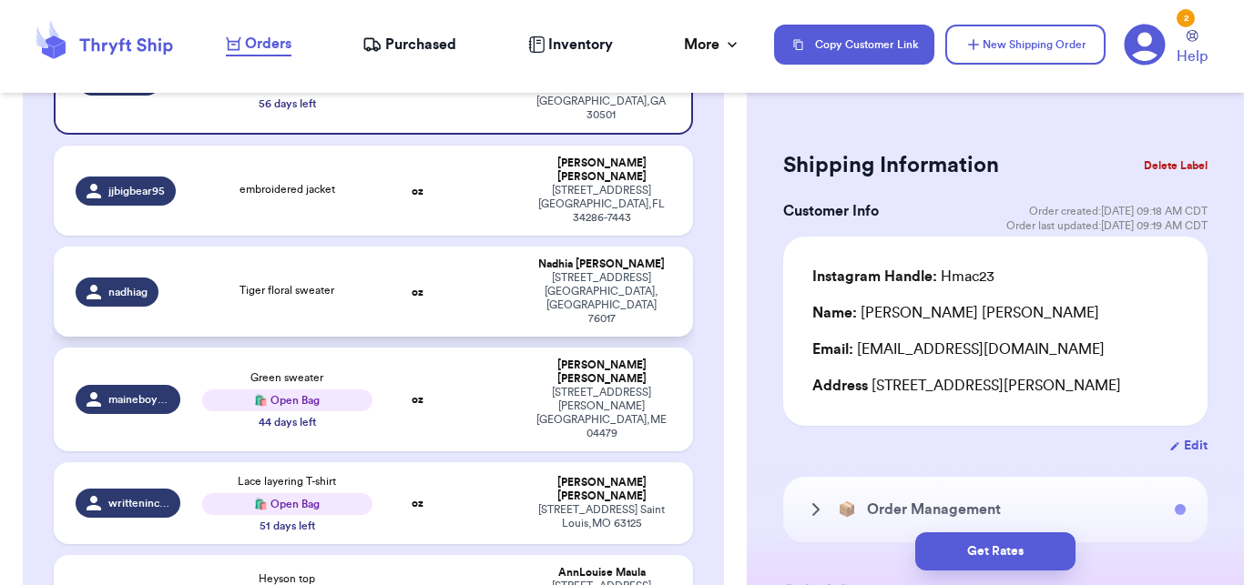
click at [350, 282] on div "Tiger floral sweater" at bounding box center [287, 292] width 170 height 20
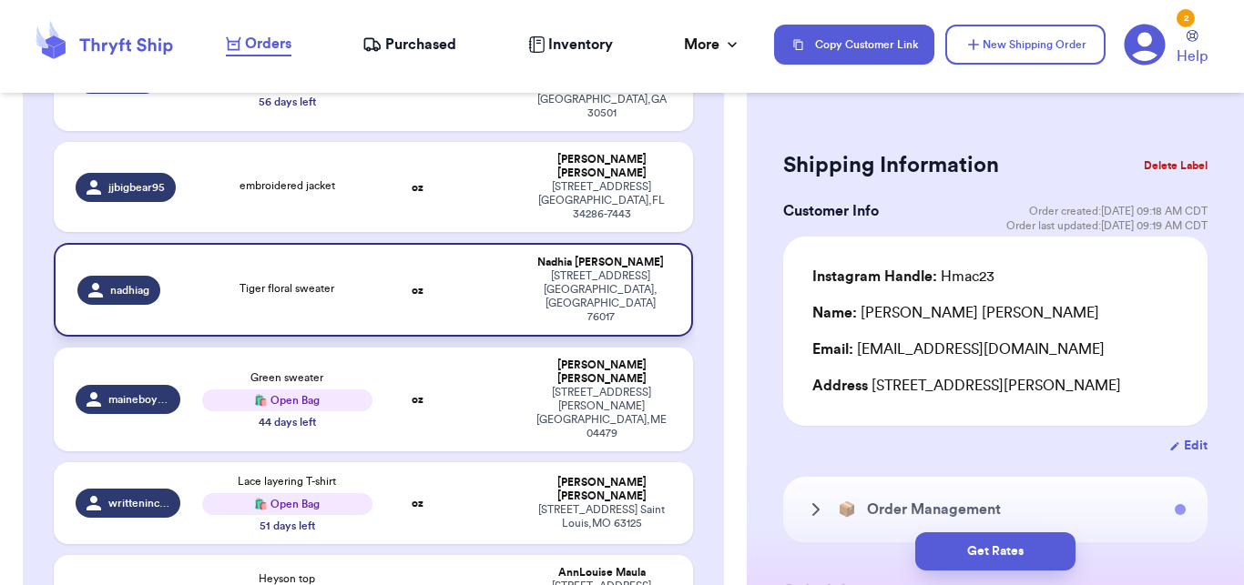
type input "Tiger floral sweater"
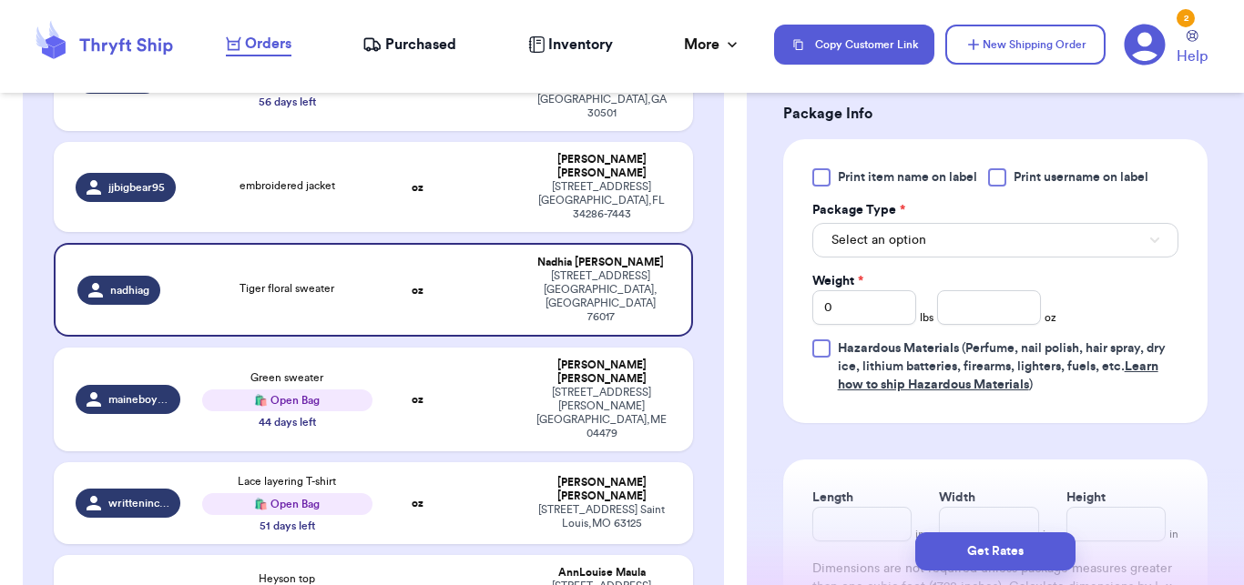
scroll to position [865, 0]
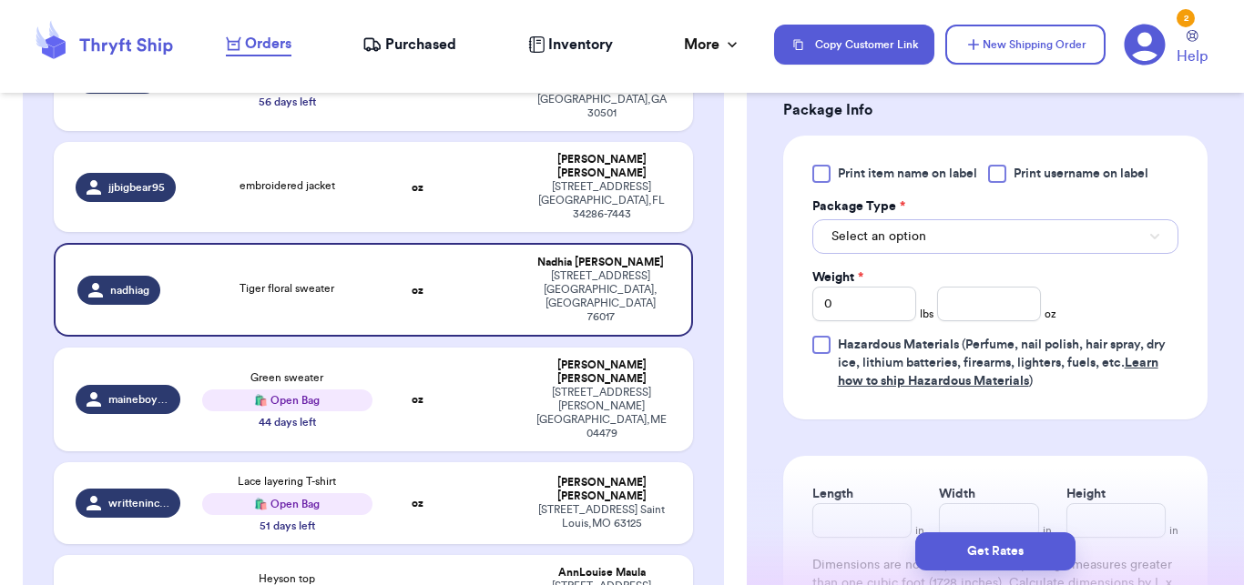
click at [1069, 239] on button "Select an option" at bounding box center [995, 236] width 366 height 35
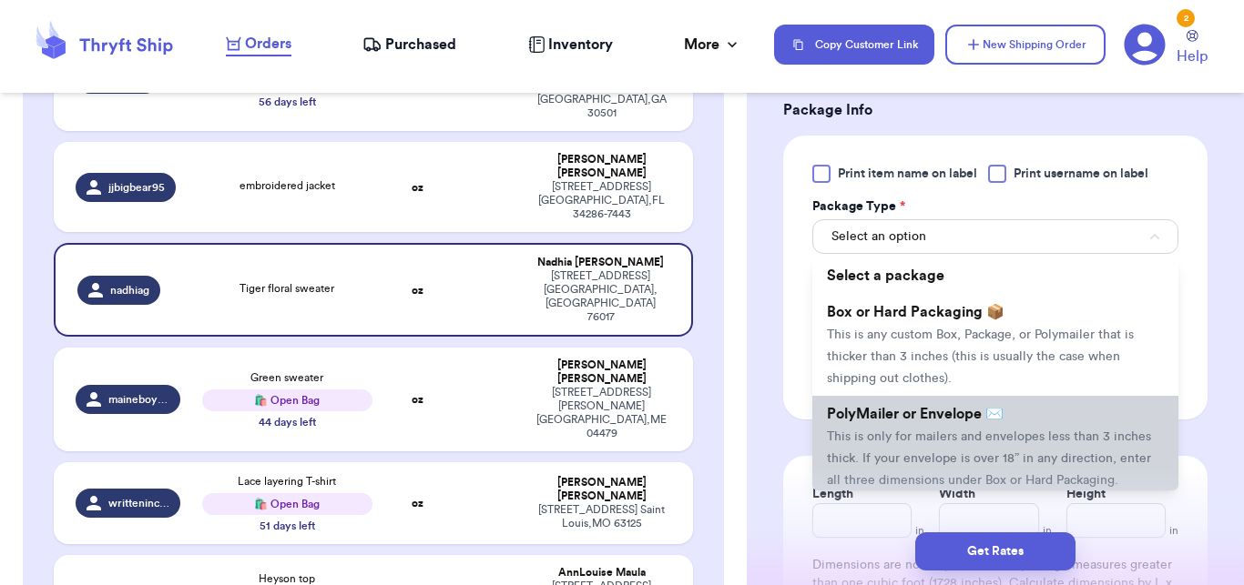
click at [984, 411] on span "PolyMailer or Envelope ✉️" at bounding box center [915, 414] width 177 height 15
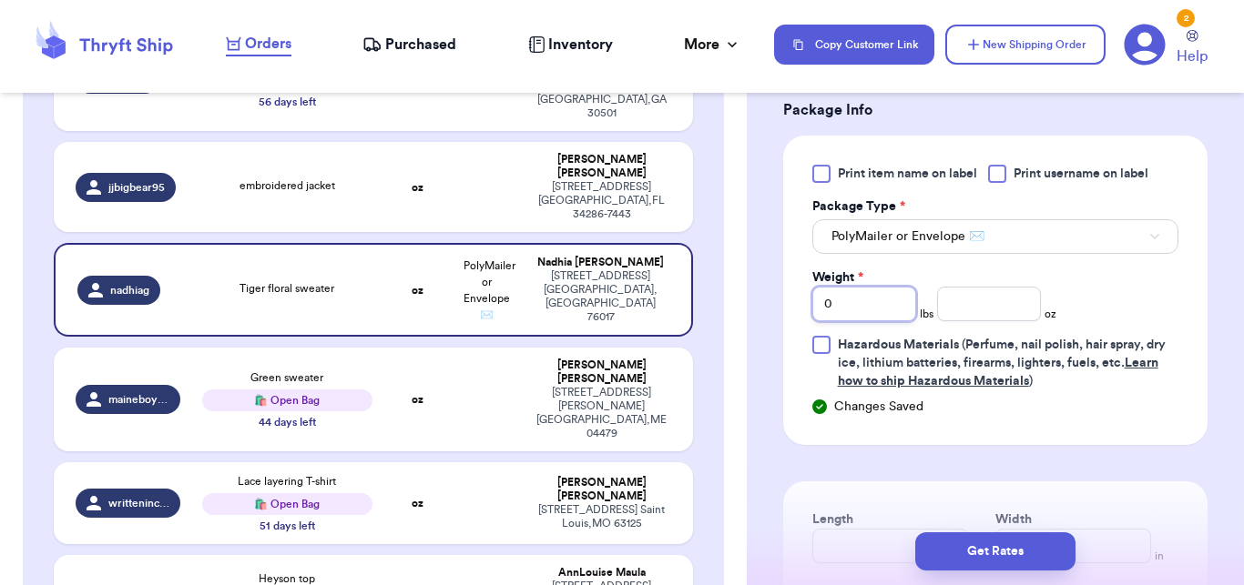
click at [829, 296] on input "0" at bounding box center [864, 304] width 104 height 35
type input "1"
click at [952, 305] on input "number" at bounding box center [989, 304] width 104 height 35
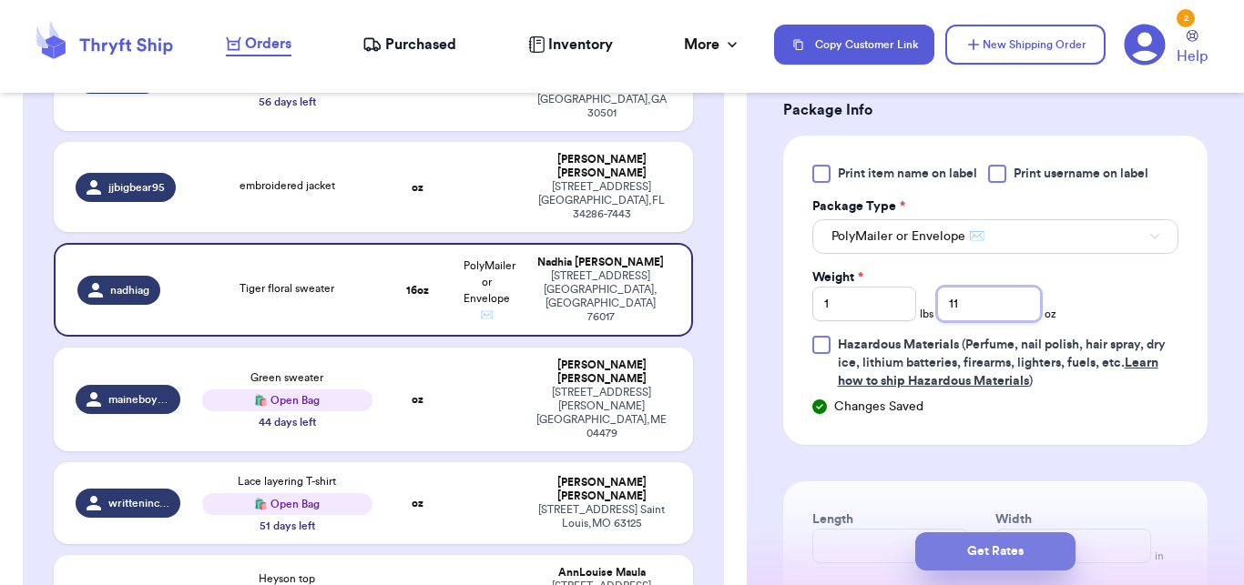
type input "11"
click at [982, 564] on button "Get Rates" at bounding box center [995, 552] width 160 height 38
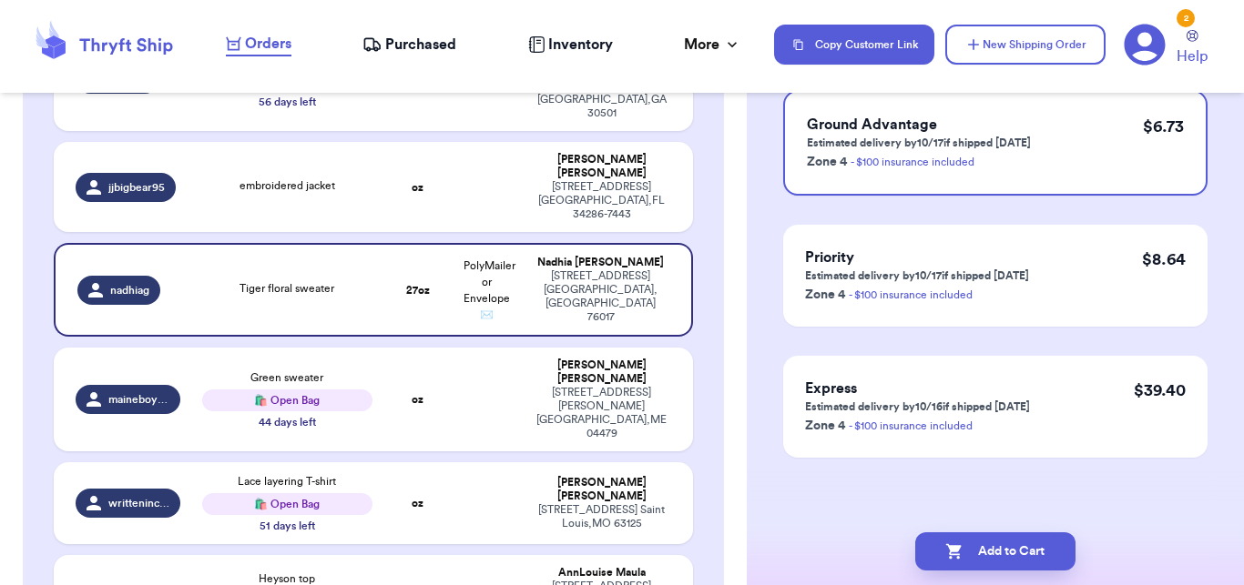
scroll to position [0, 0]
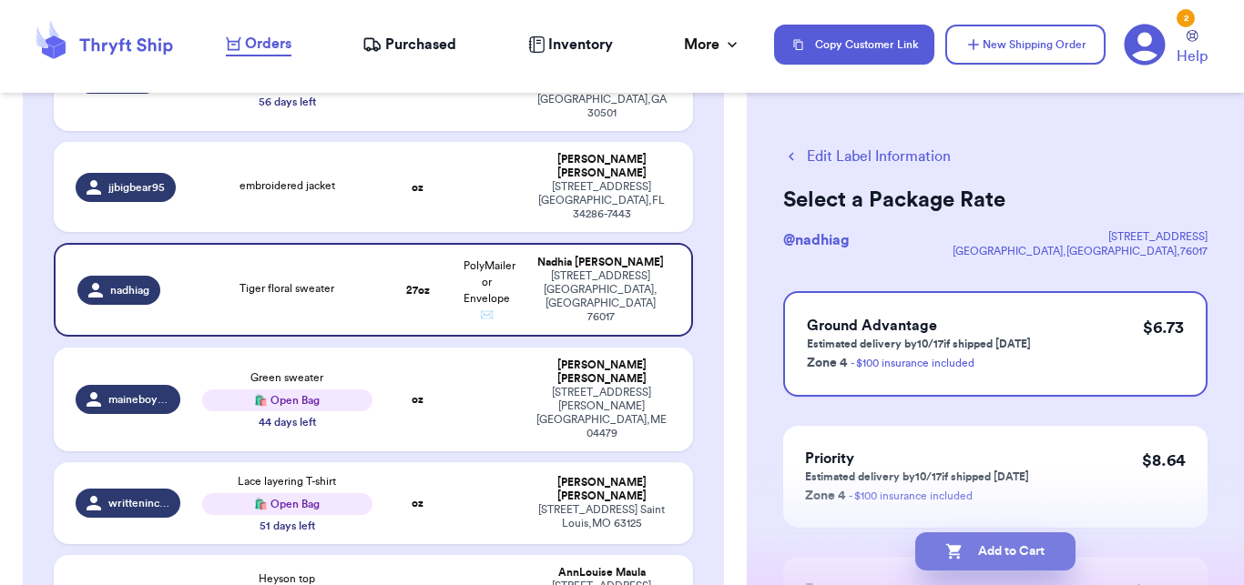
click at [986, 547] on button "Add to Cart" at bounding box center [995, 552] width 160 height 38
checkbox input "true"
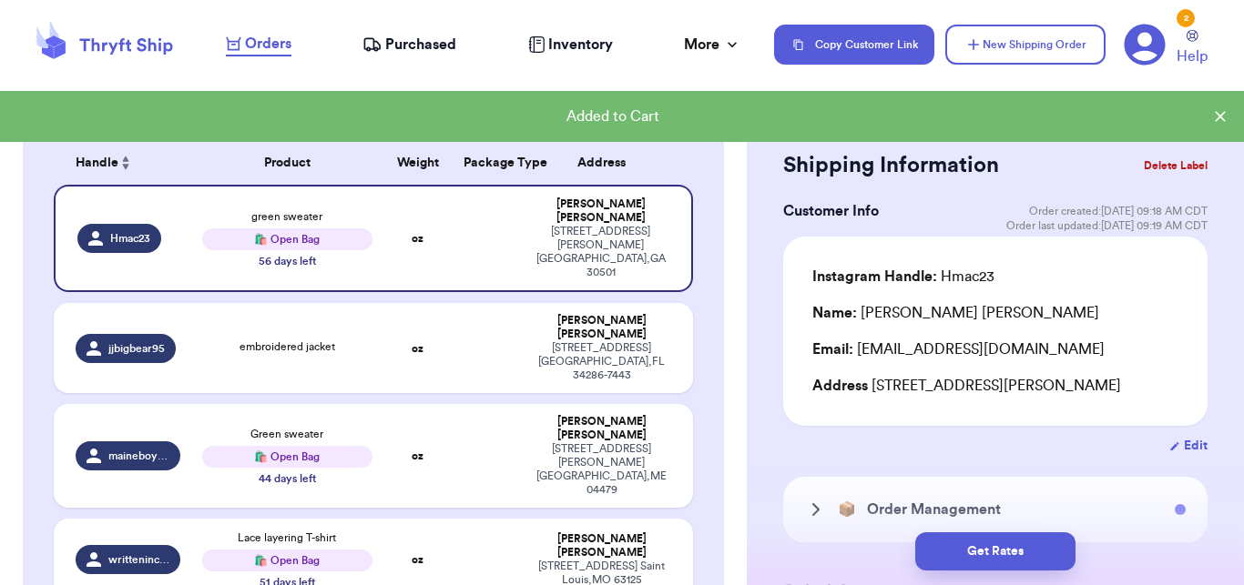
scroll to position [235, 0]
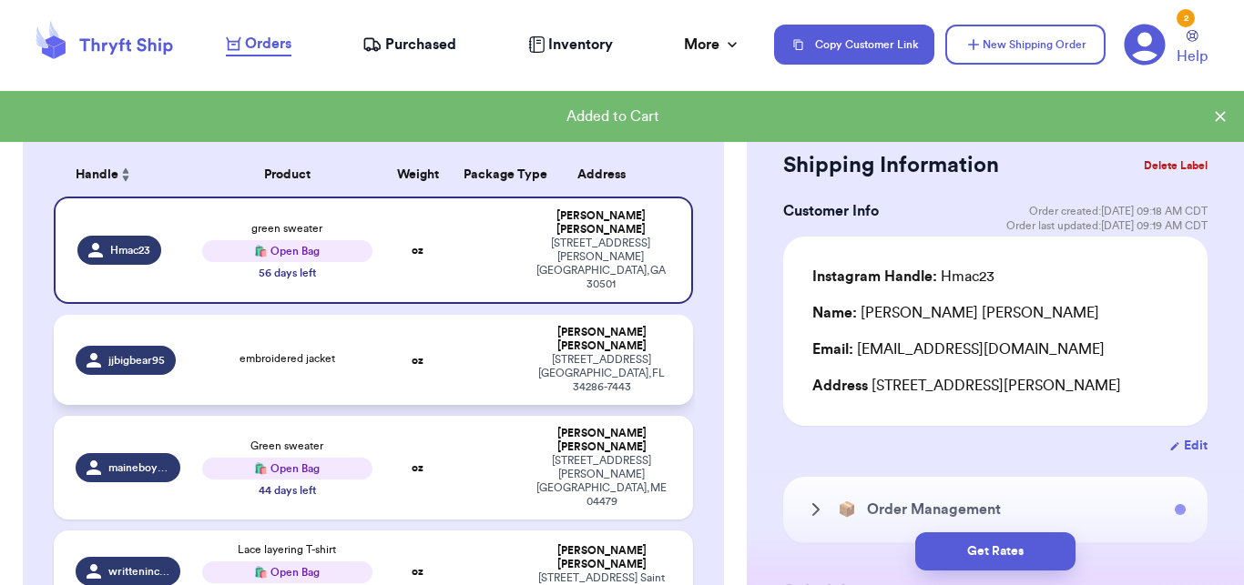
click at [327, 341] on td "embroidered jacket" at bounding box center [287, 360] width 192 height 90
type input "embroidered jacket"
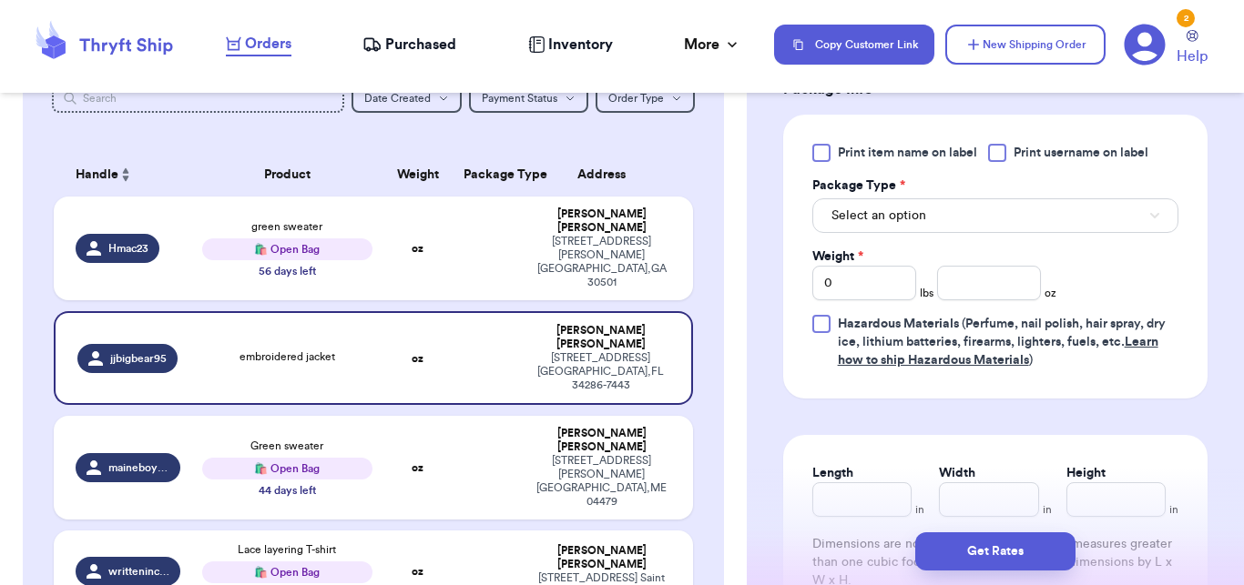
scroll to position [897, 0]
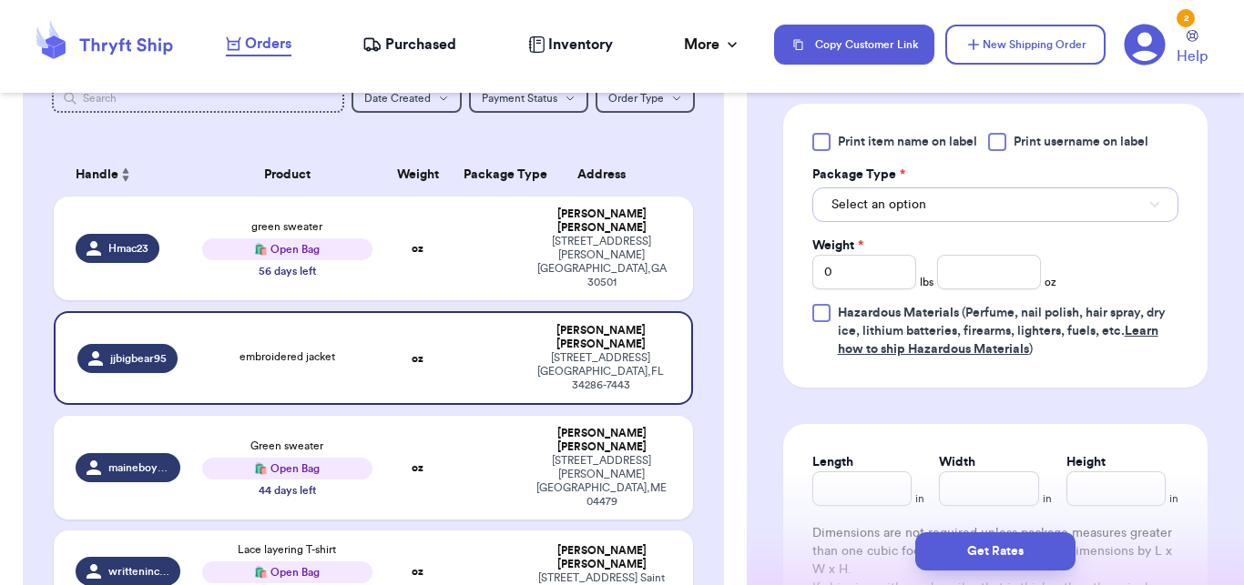
click at [994, 222] on button "Select an option" at bounding box center [995, 205] width 366 height 35
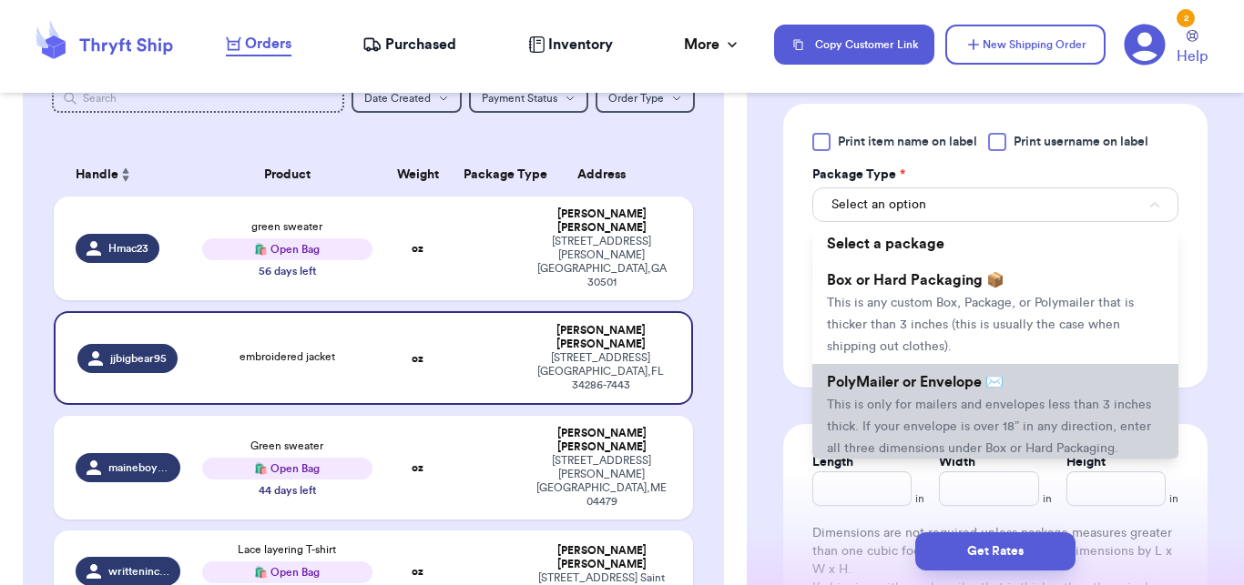
click at [923, 435] on li "PolyMailer or Envelope ✉️ This is only for mailers and envelopes less than 3 in…" at bounding box center [995, 415] width 366 height 102
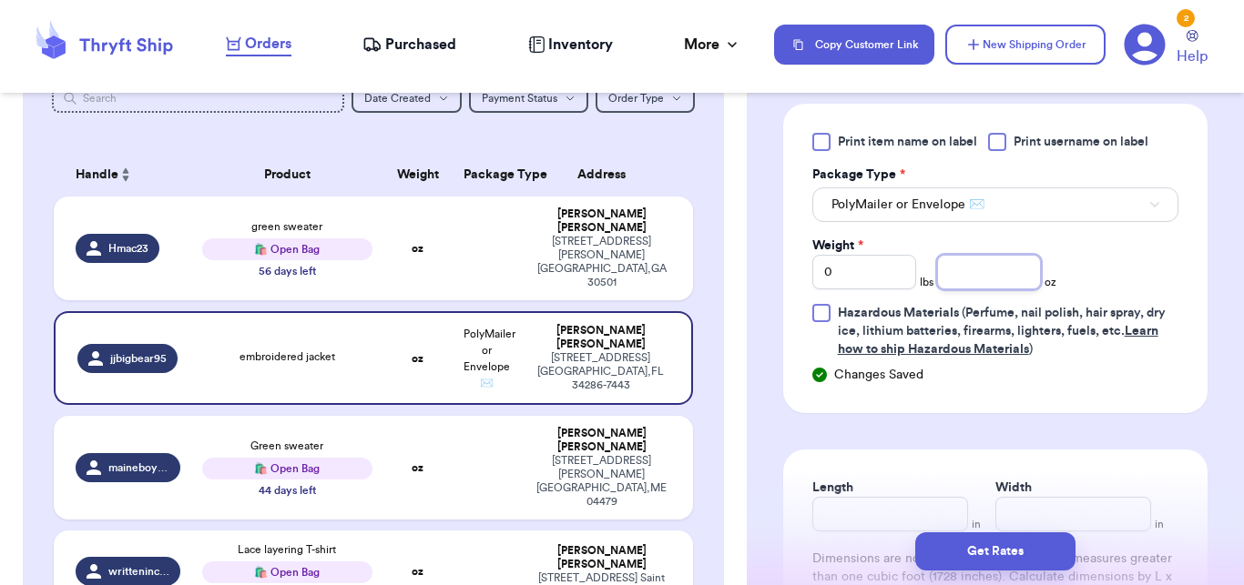
click at [991, 280] on input "number" at bounding box center [989, 272] width 104 height 35
type input "8"
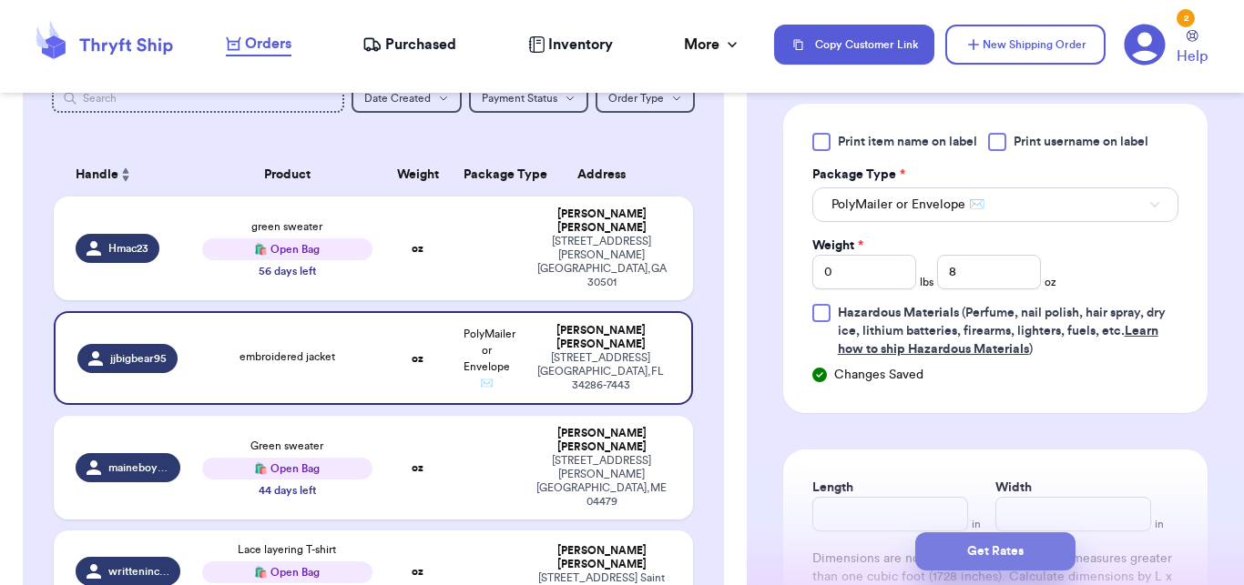
click at [965, 564] on button "Get Rates" at bounding box center [995, 552] width 160 height 38
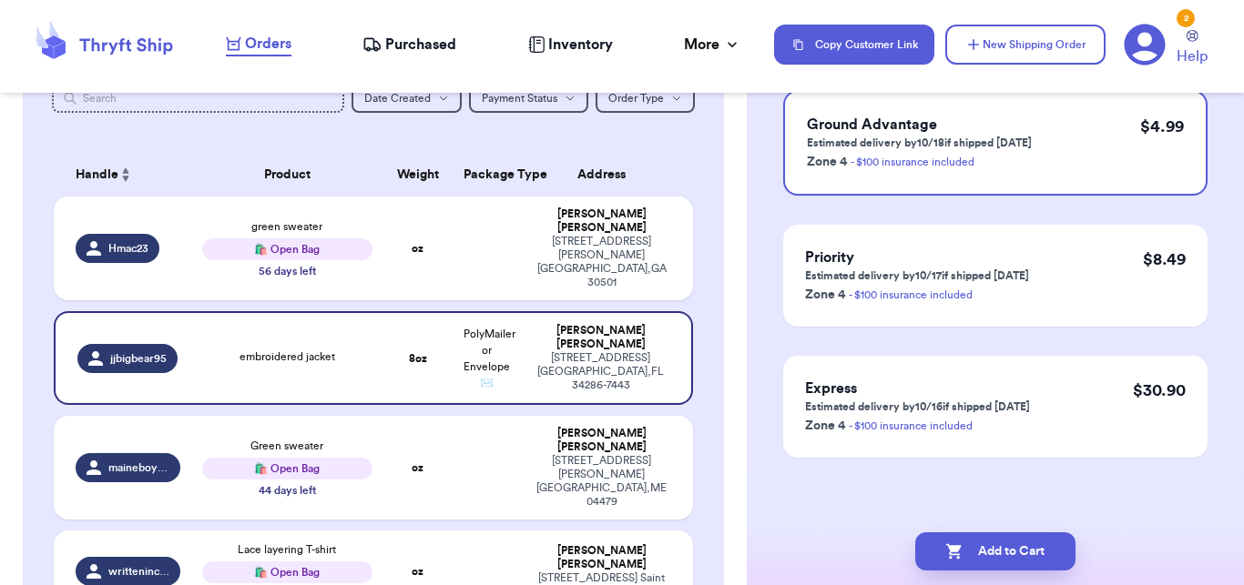
scroll to position [201, 0]
click at [965, 564] on button "Add to Cart" at bounding box center [995, 552] width 160 height 38
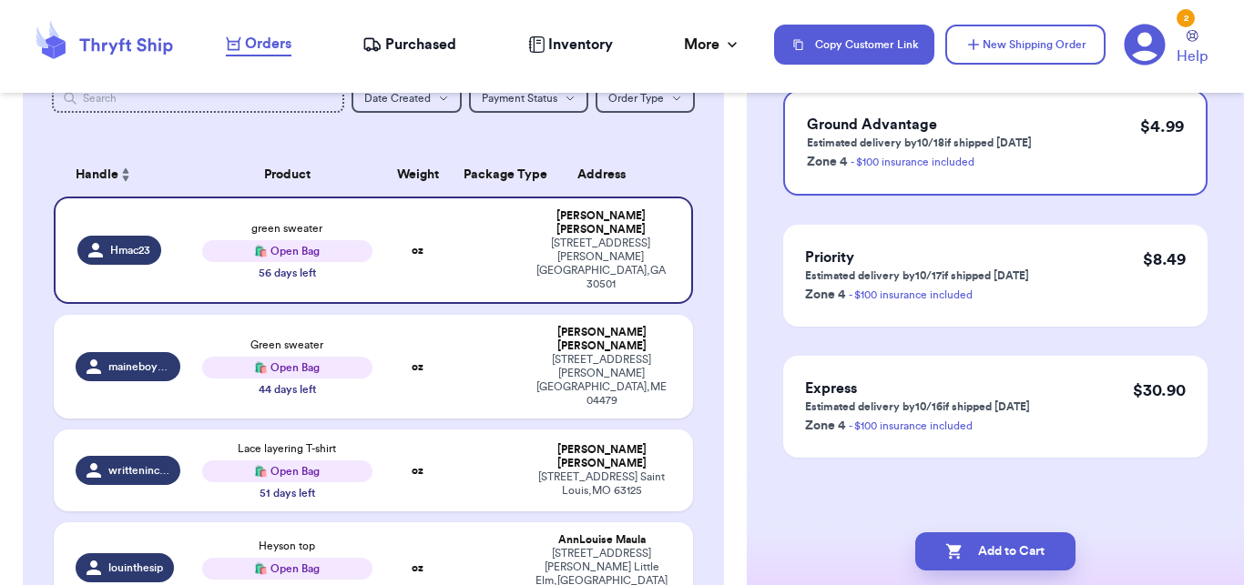
checkbox input "true"
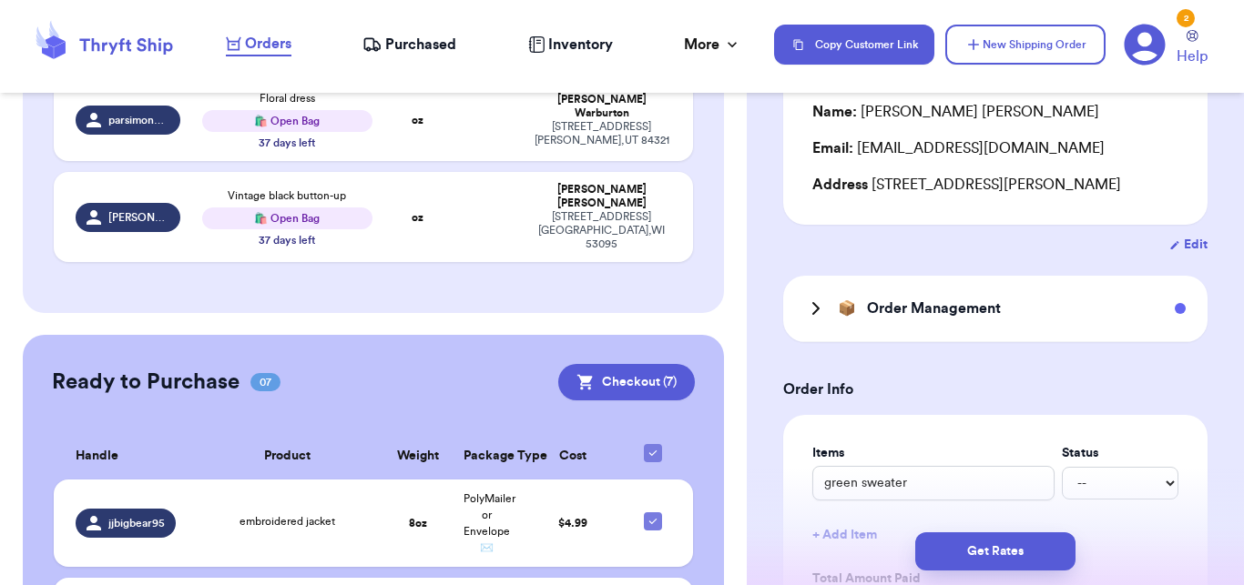
scroll to position [770, 0]
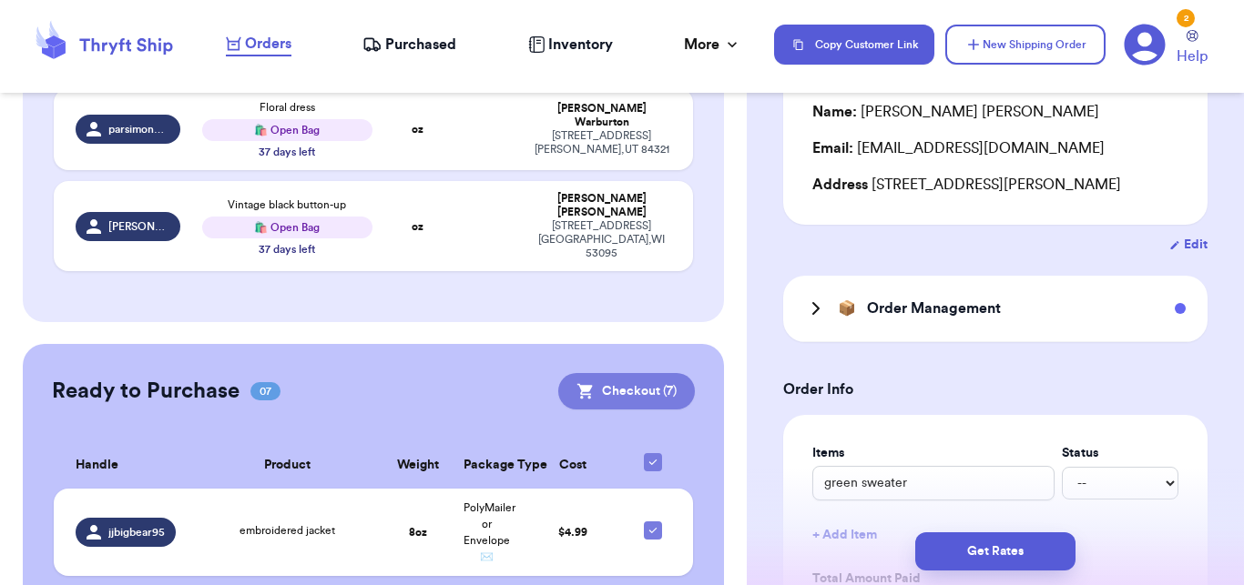
click at [656, 373] on button "Checkout ( 7 )" at bounding box center [626, 391] width 137 height 36
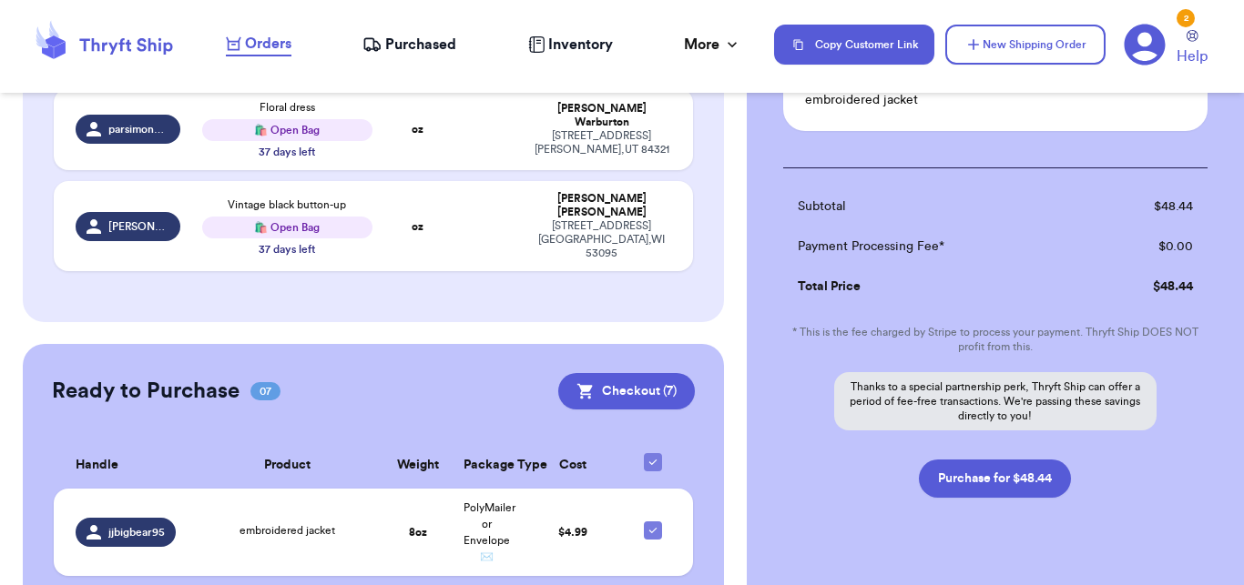
scroll to position [969, 0]
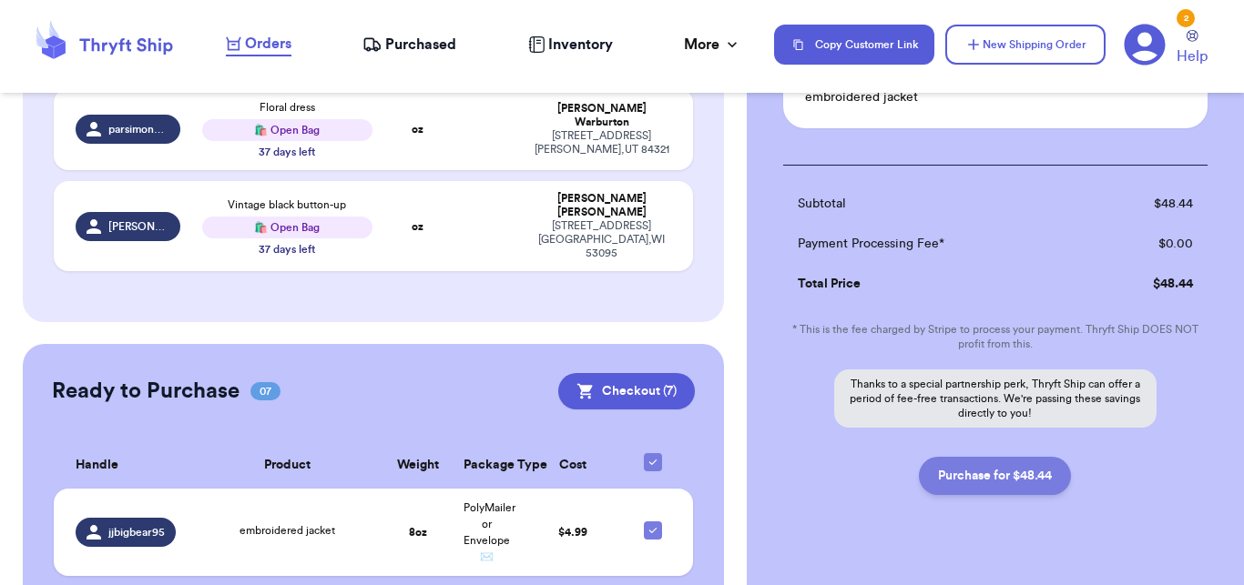
click at [1037, 473] on button "Purchase for $48.44" at bounding box center [995, 476] width 152 height 38
checkbox input "false"
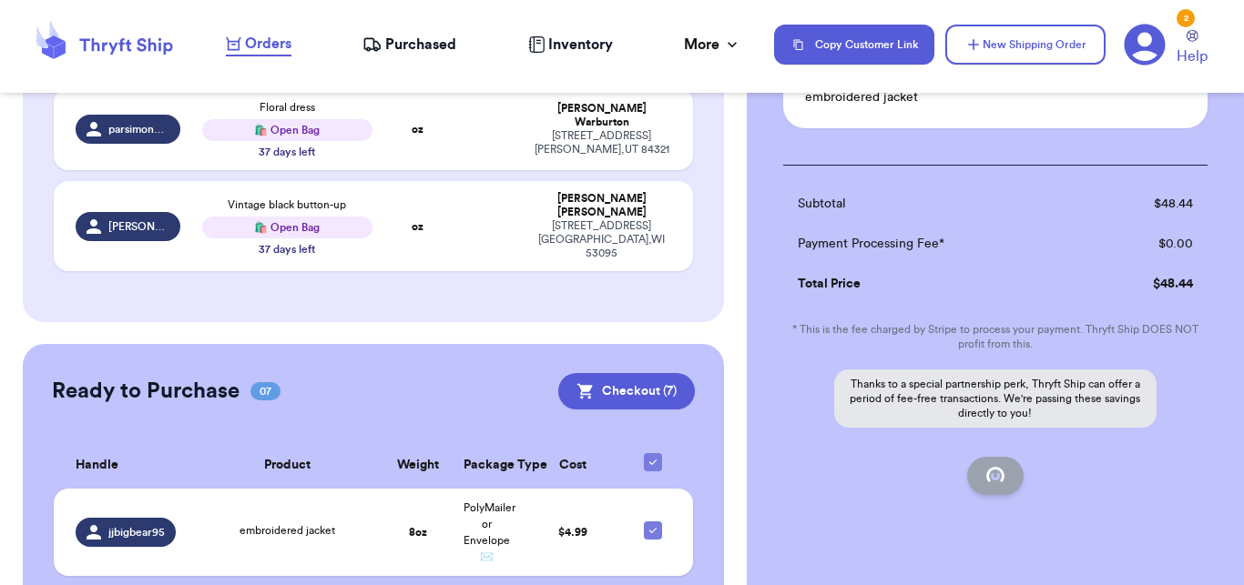
checkbox input "false"
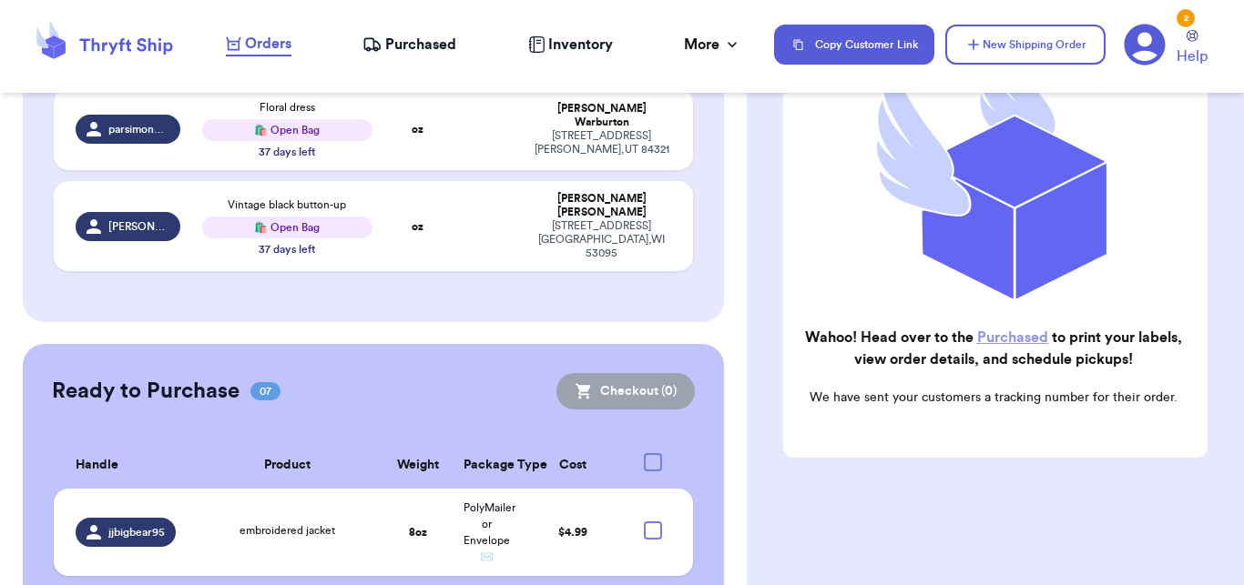
scroll to position [269, 0]
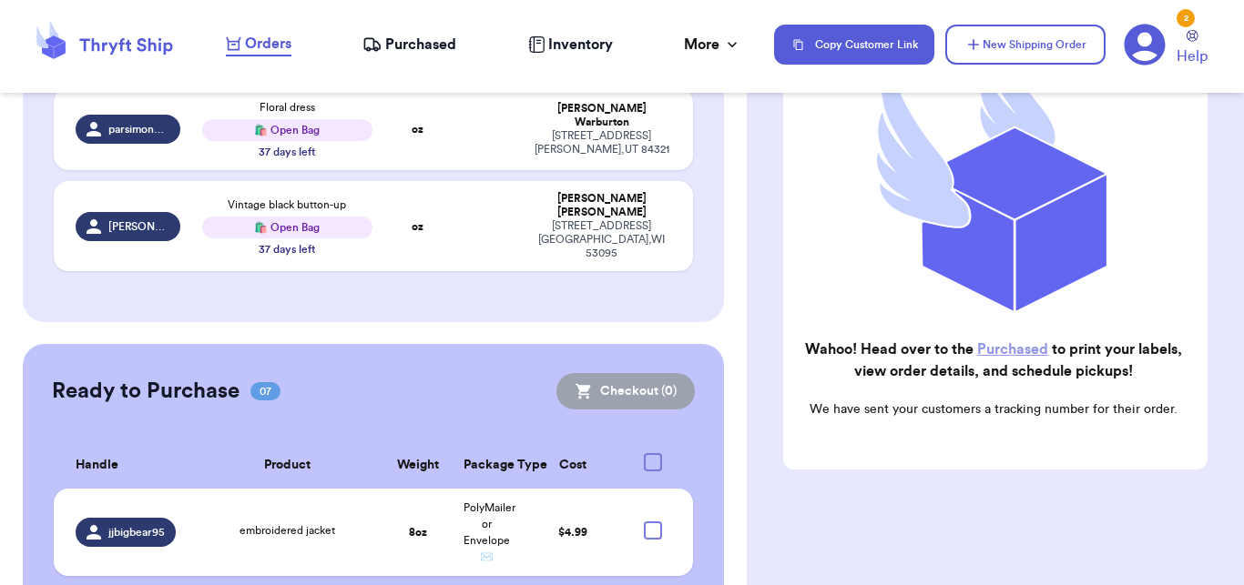
checkbox input "true"
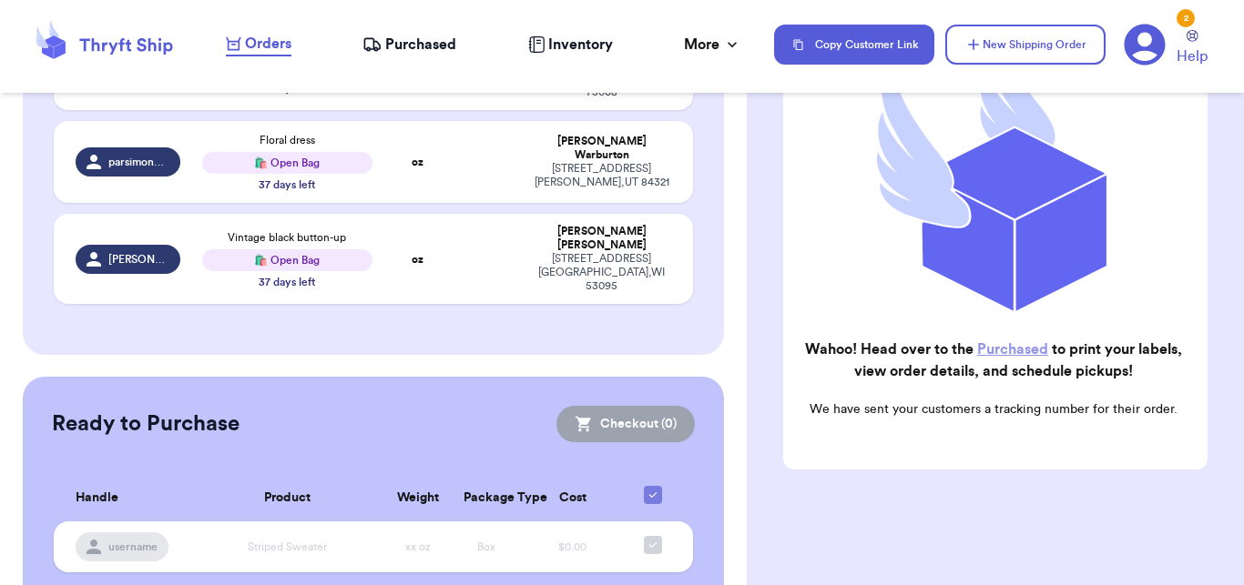
click at [412, 37] on span "Purchased" at bounding box center [420, 45] width 71 height 22
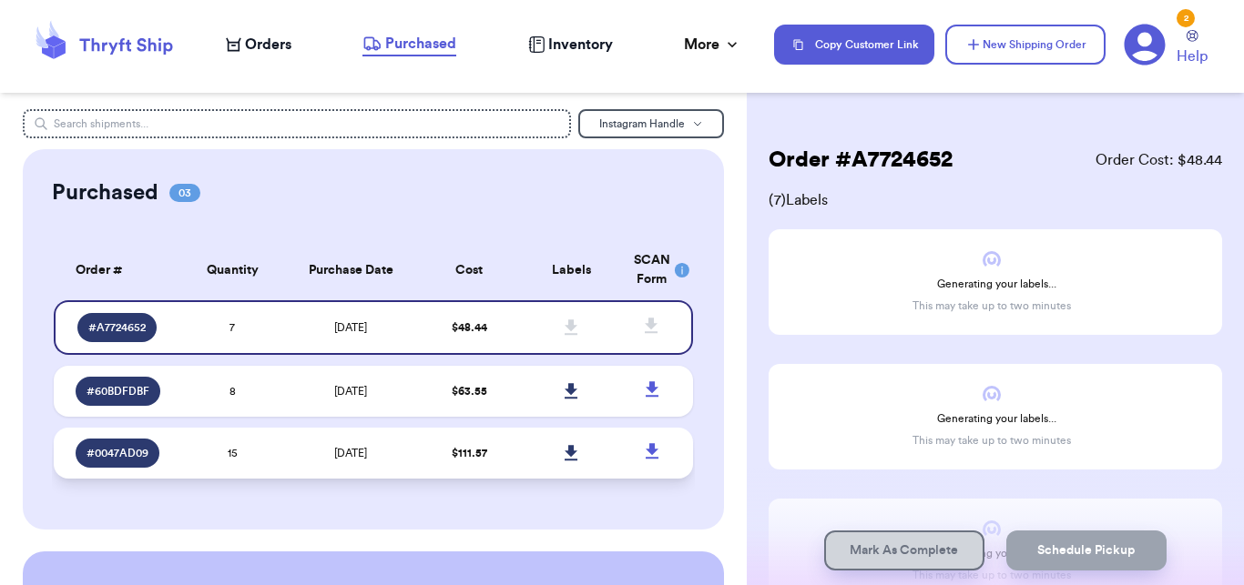
click at [266, 460] on td "15" at bounding box center [232, 453] width 102 height 51
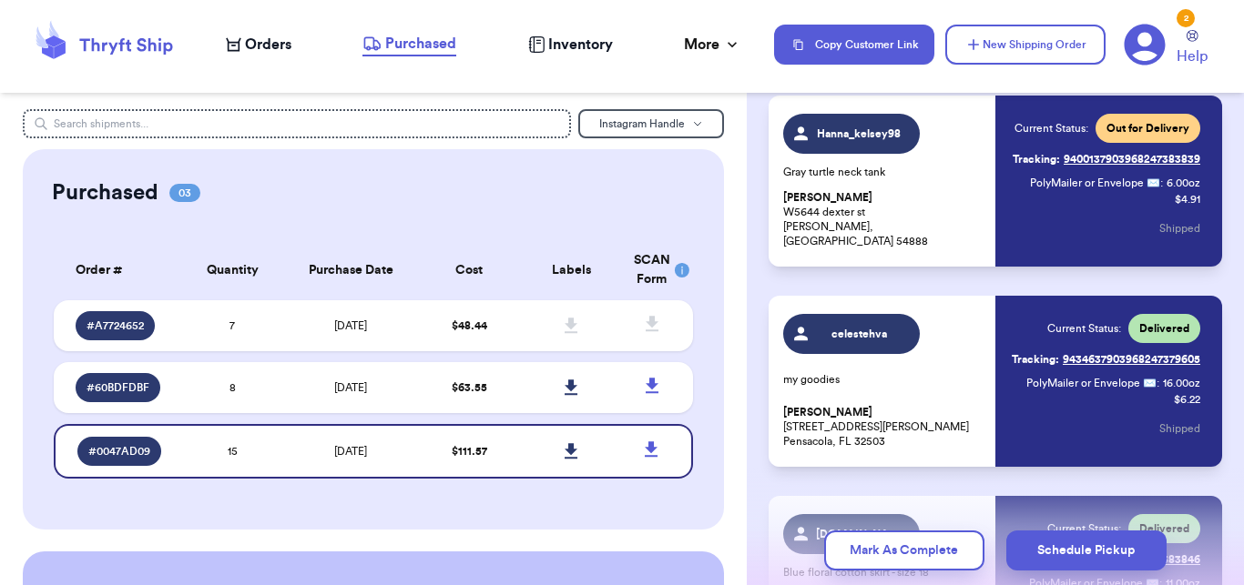
scroll to position [1141, 0]
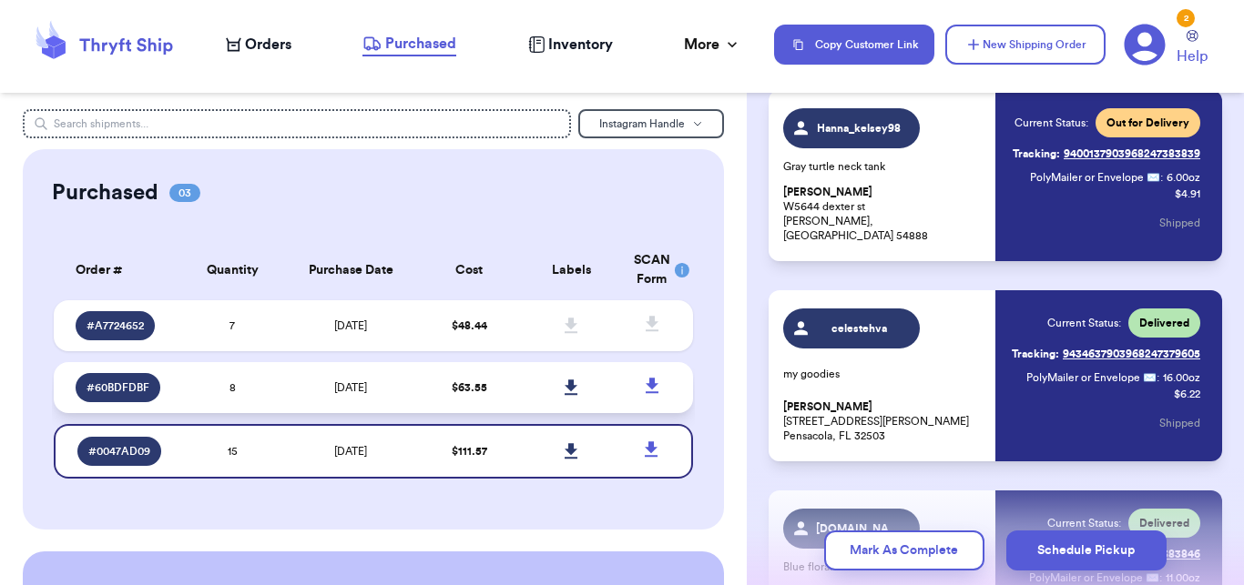
click at [269, 393] on td "8" at bounding box center [232, 387] width 102 height 51
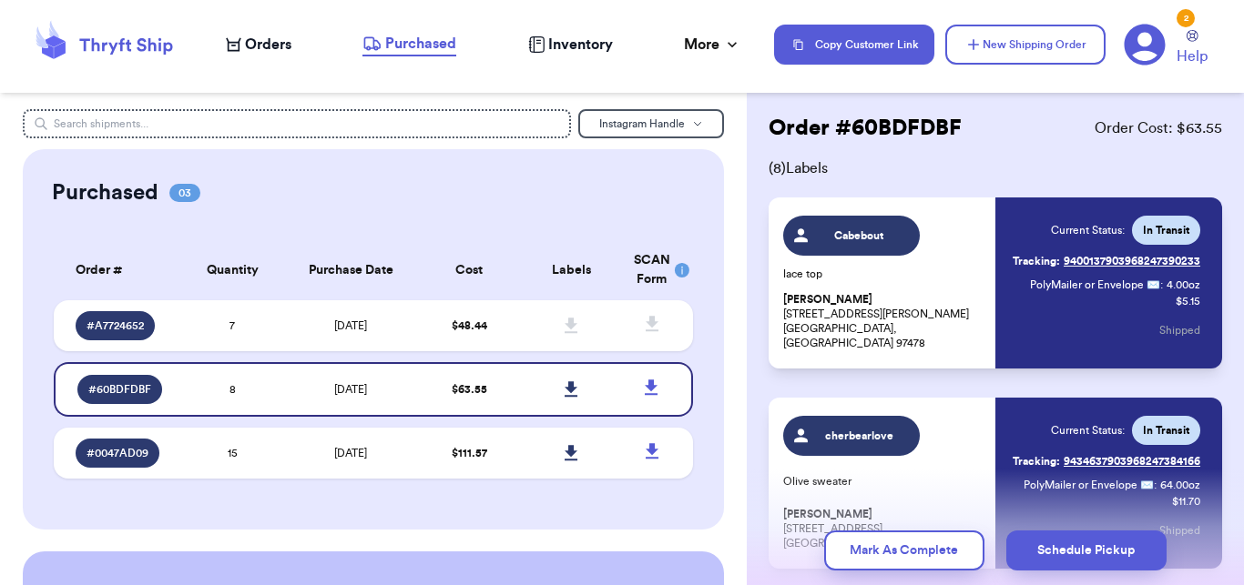
scroll to position [0, 0]
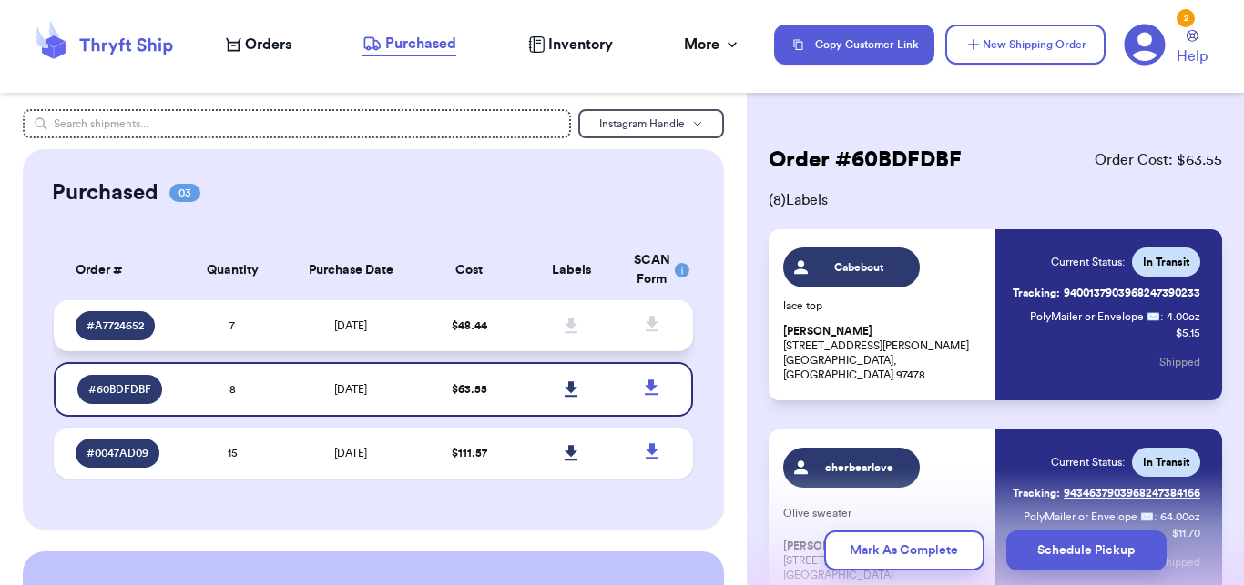
click at [275, 336] on td "7" at bounding box center [232, 325] width 102 height 51
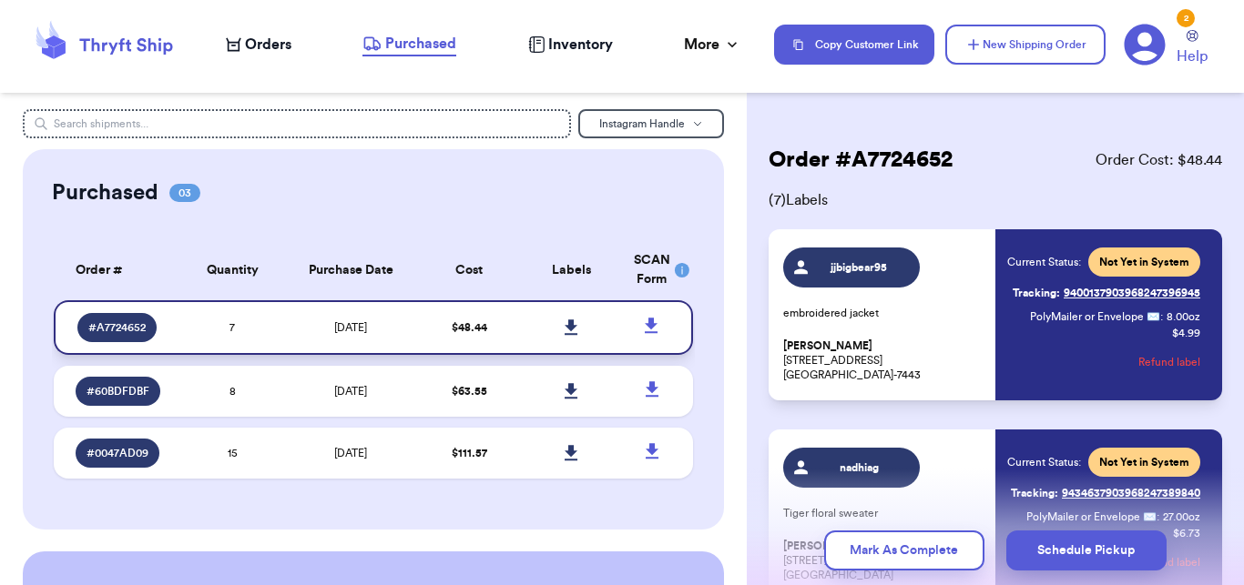
click at [564, 321] on icon at bounding box center [570, 327] width 13 height 15
